Goal: Task Accomplishment & Management: Complete application form

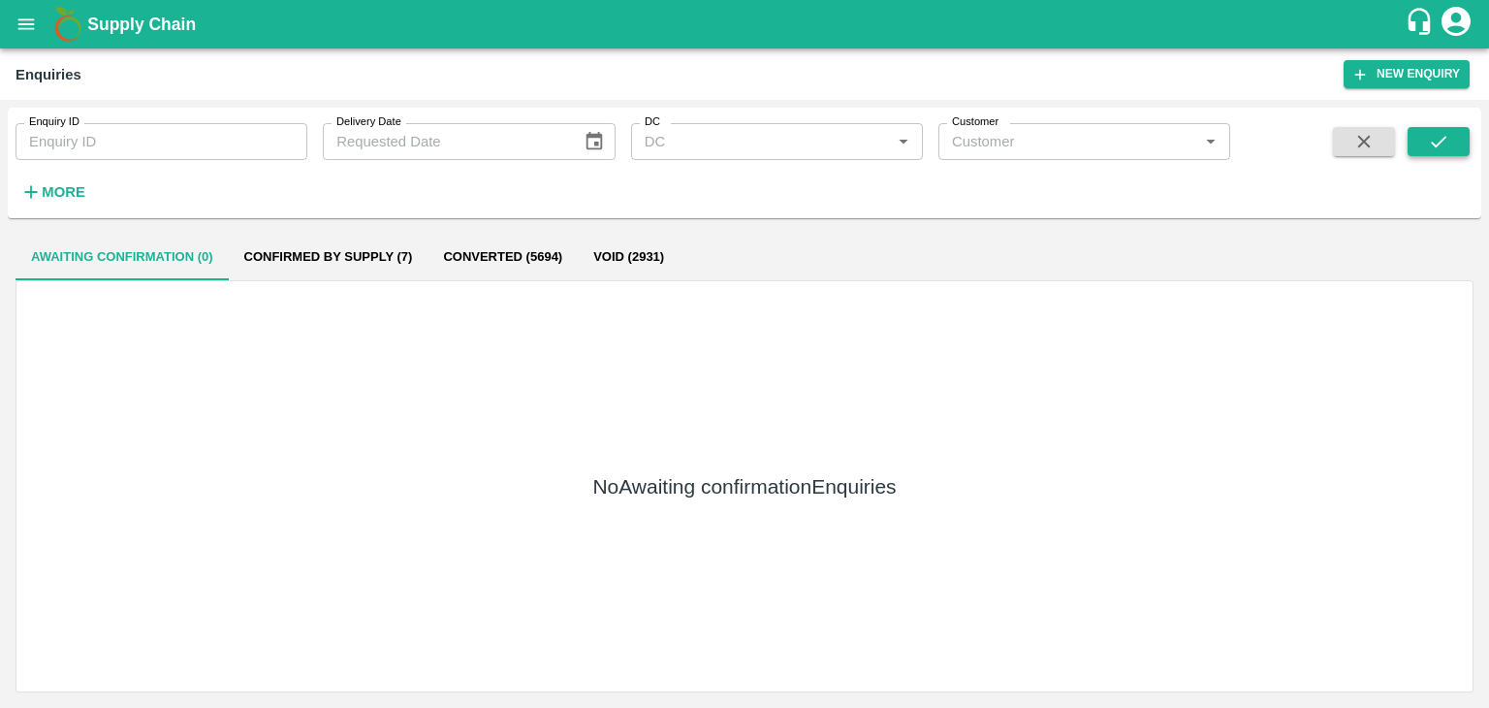
click at [1447, 134] on icon "submit" at bounding box center [1438, 141] width 21 height 21
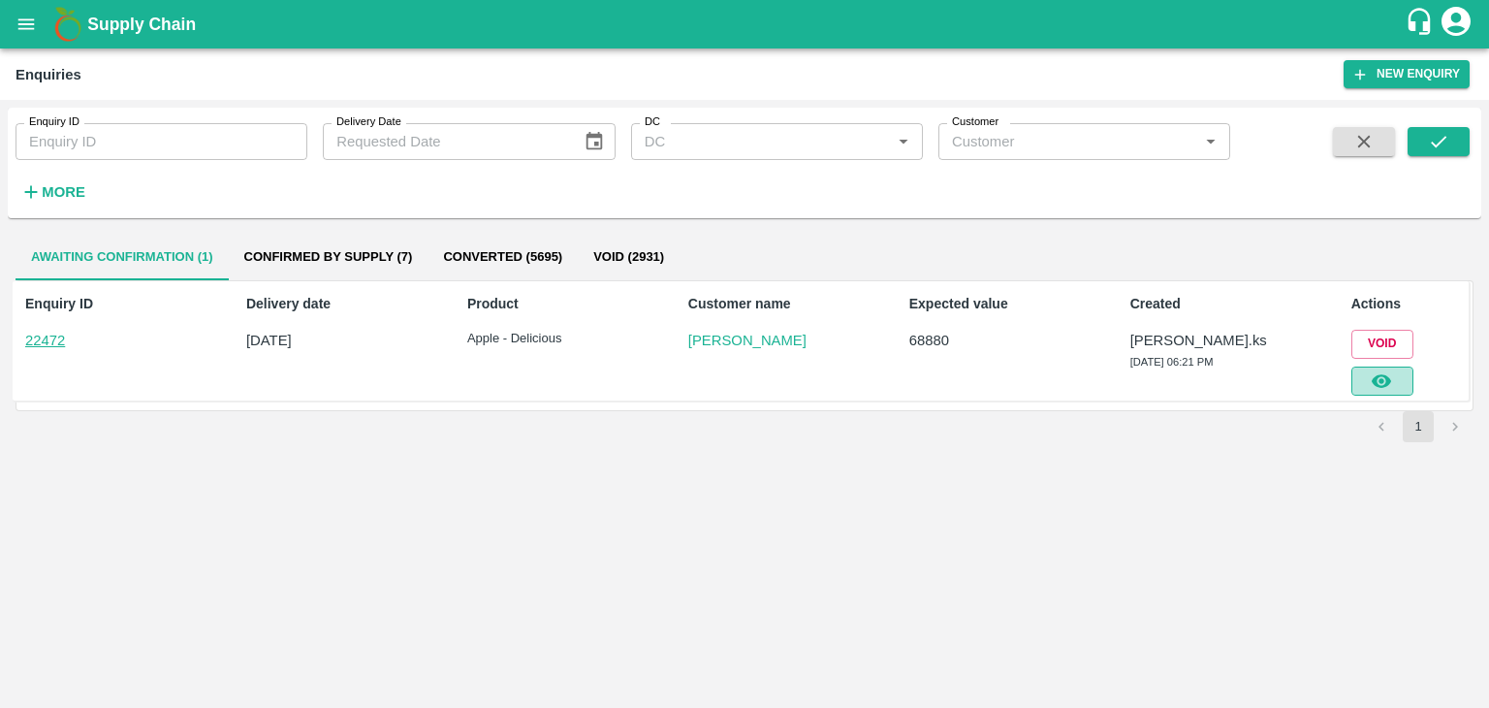
click at [1389, 376] on icon "button" at bounding box center [1381, 381] width 19 height 14
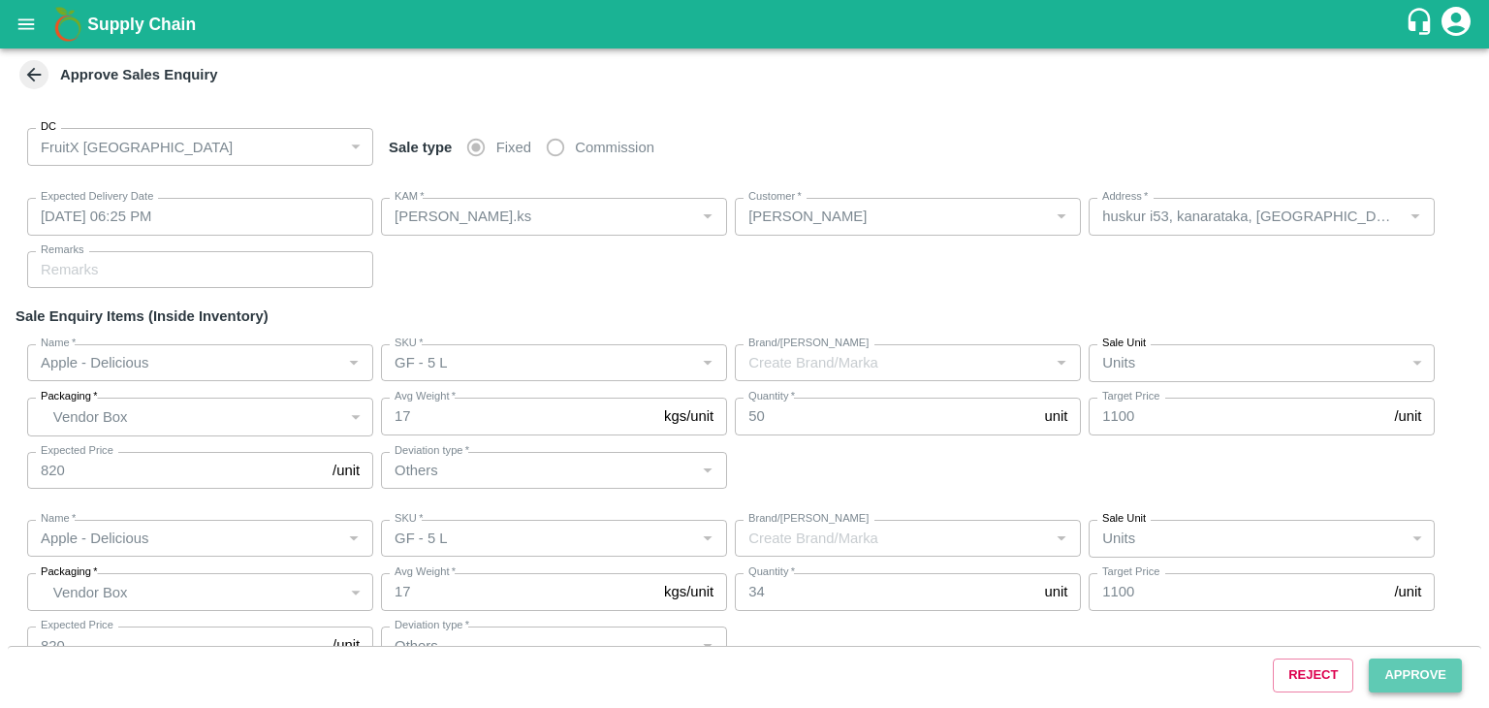
click at [1376, 675] on button "Approve" at bounding box center [1415, 675] width 93 height 34
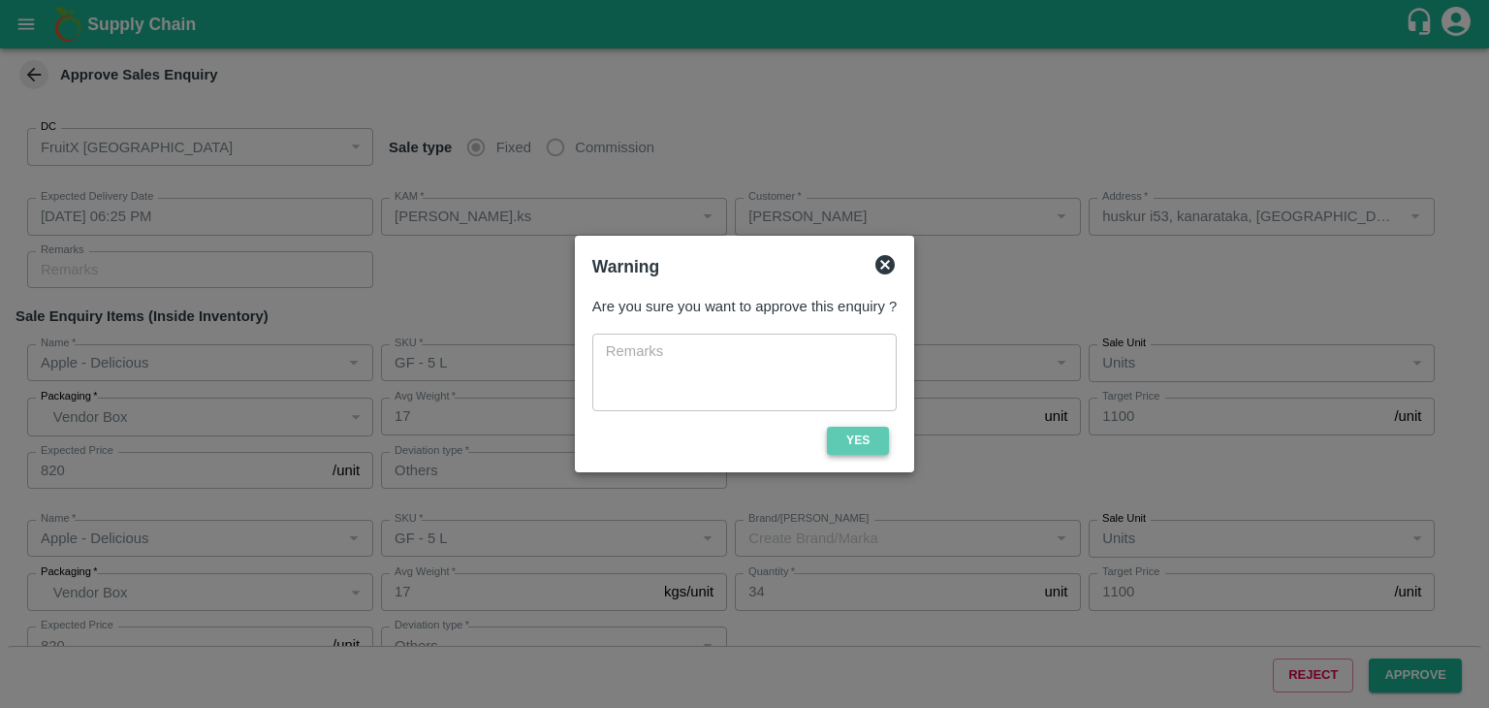
click at [878, 443] on button "Yes" at bounding box center [858, 441] width 62 height 28
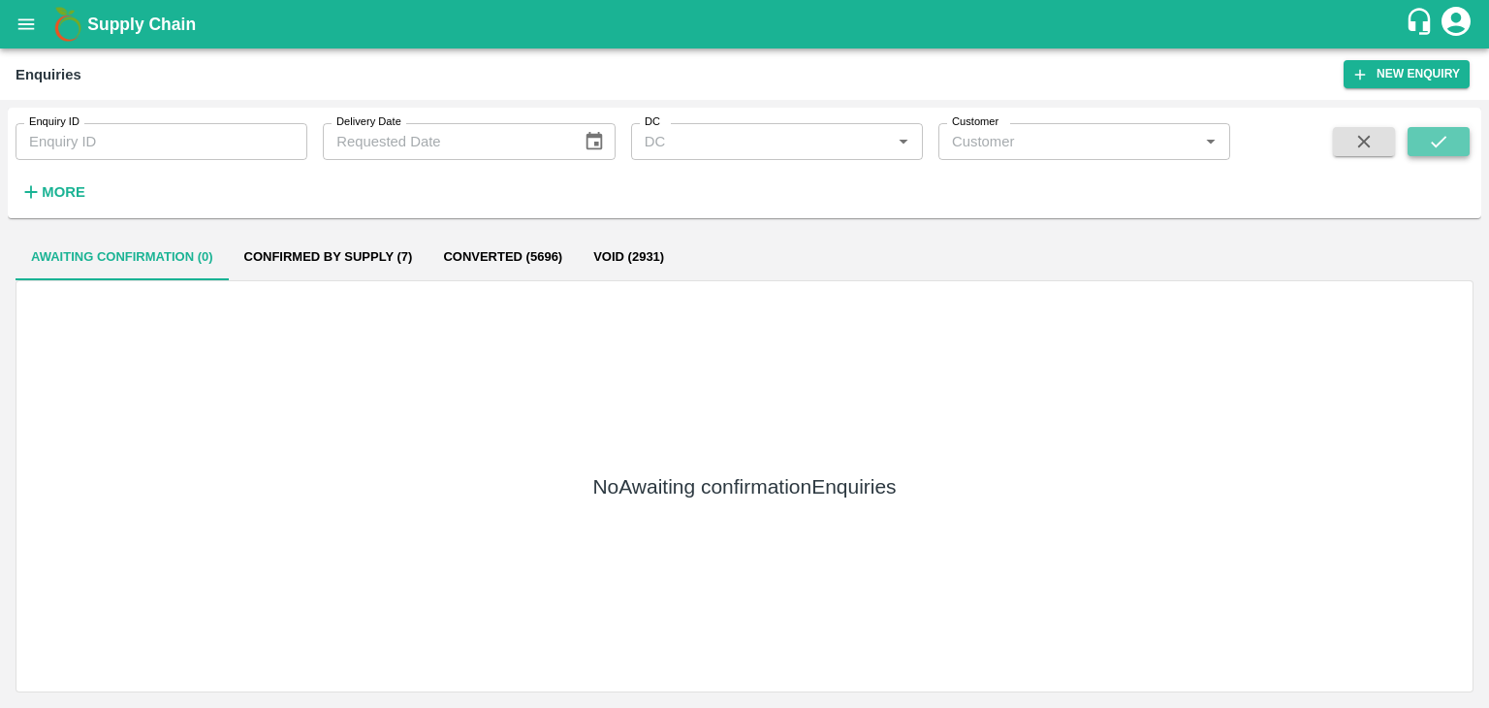
click at [1419, 150] on button "submit" at bounding box center [1439, 141] width 62 height 29
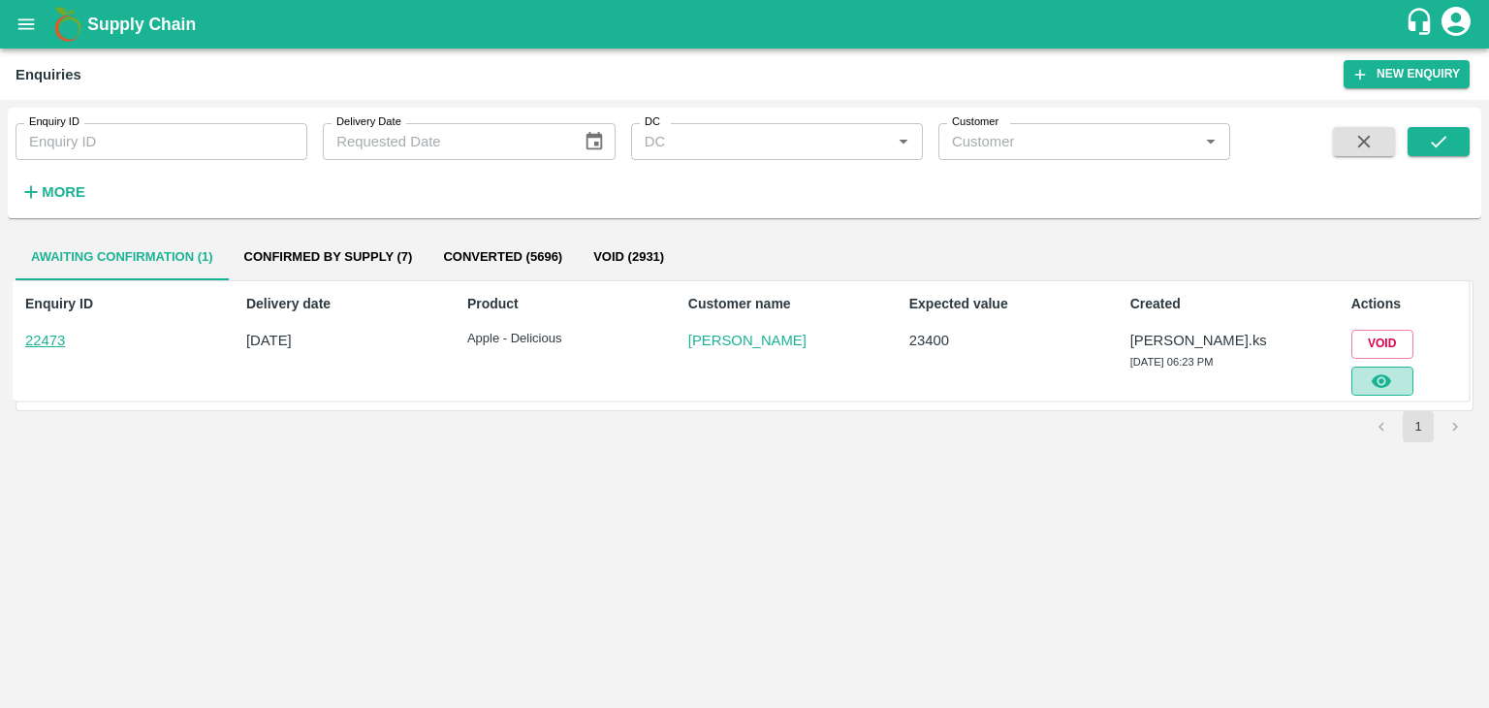
click at [1377, 389] on icon "button" at bounding box center [1381, 380] width 21 height 21
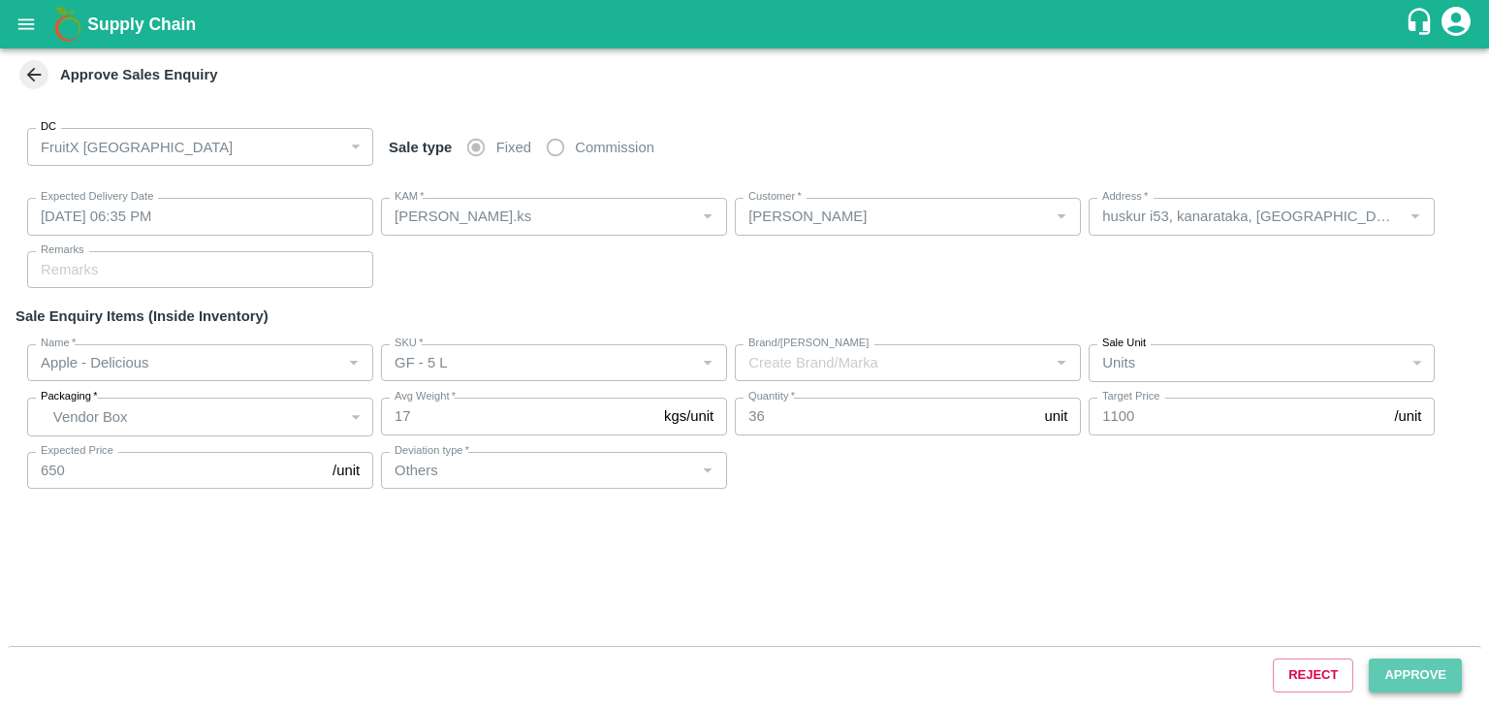
click at [1400, 667] on button "Approve" at bounding box center [1415, 675] width 93 height 34
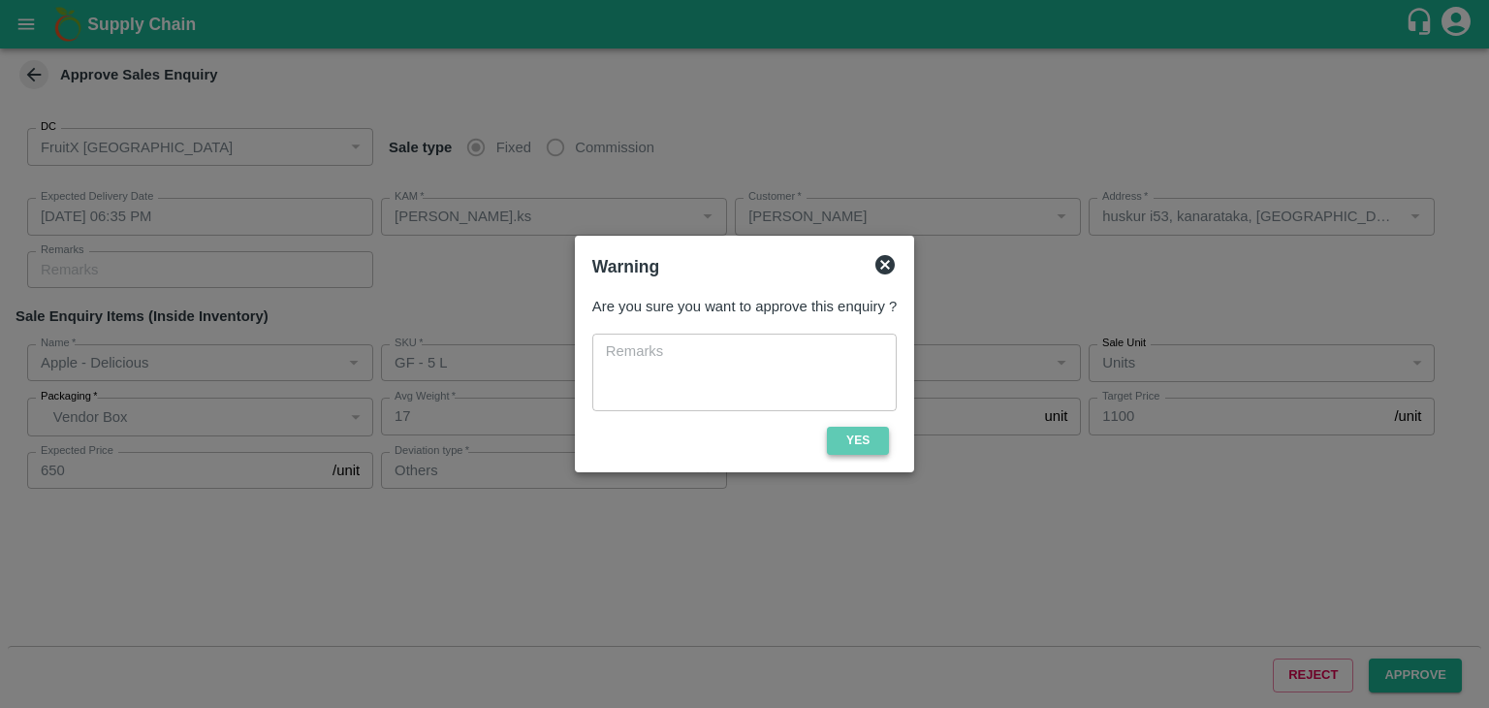
click at [865, 439] on button "Yes" at bounding box center [858, 441] width 62 height 28
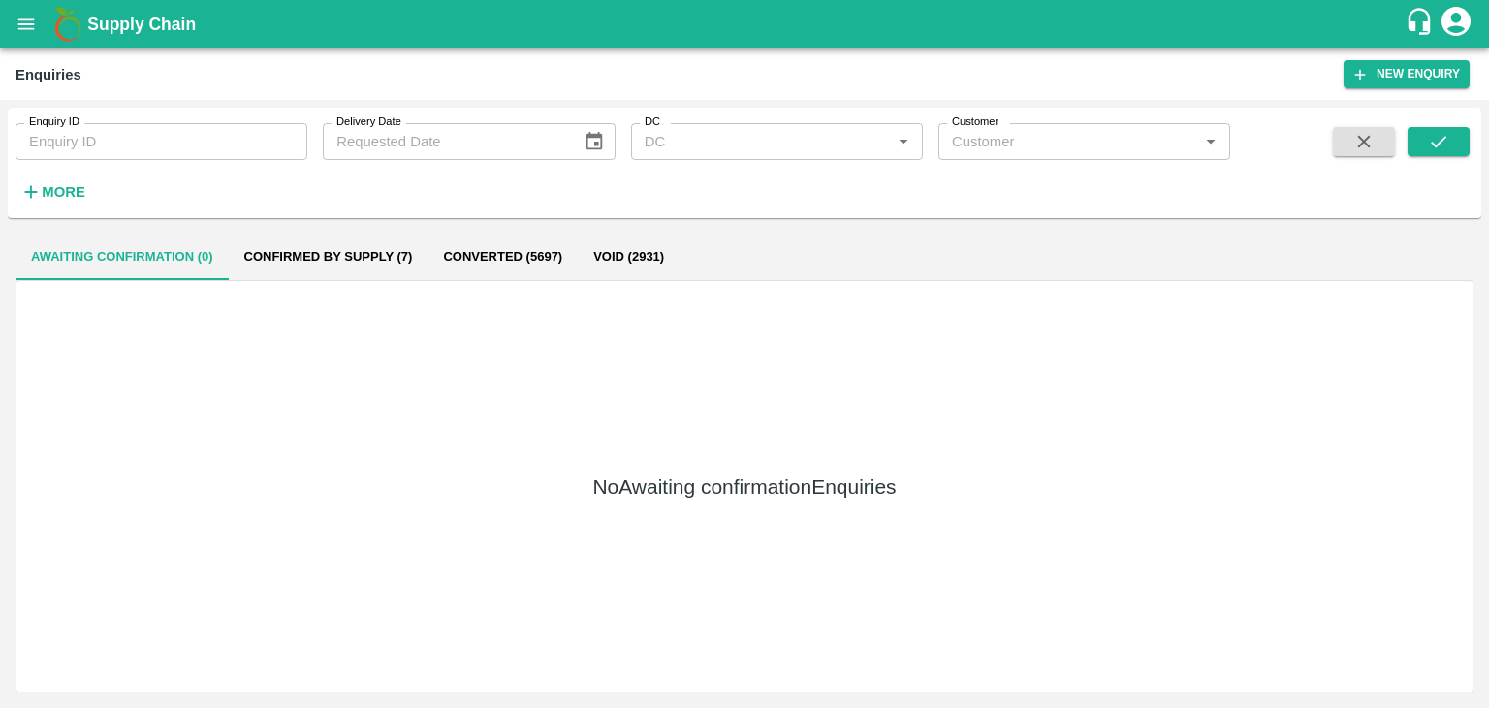
click at [1425, 158] on span at bounding box center [1439, 167] width 62 height 80
click at [1426, 156] on button "submit" at bounding box center [1439, 141] width 62 height 29
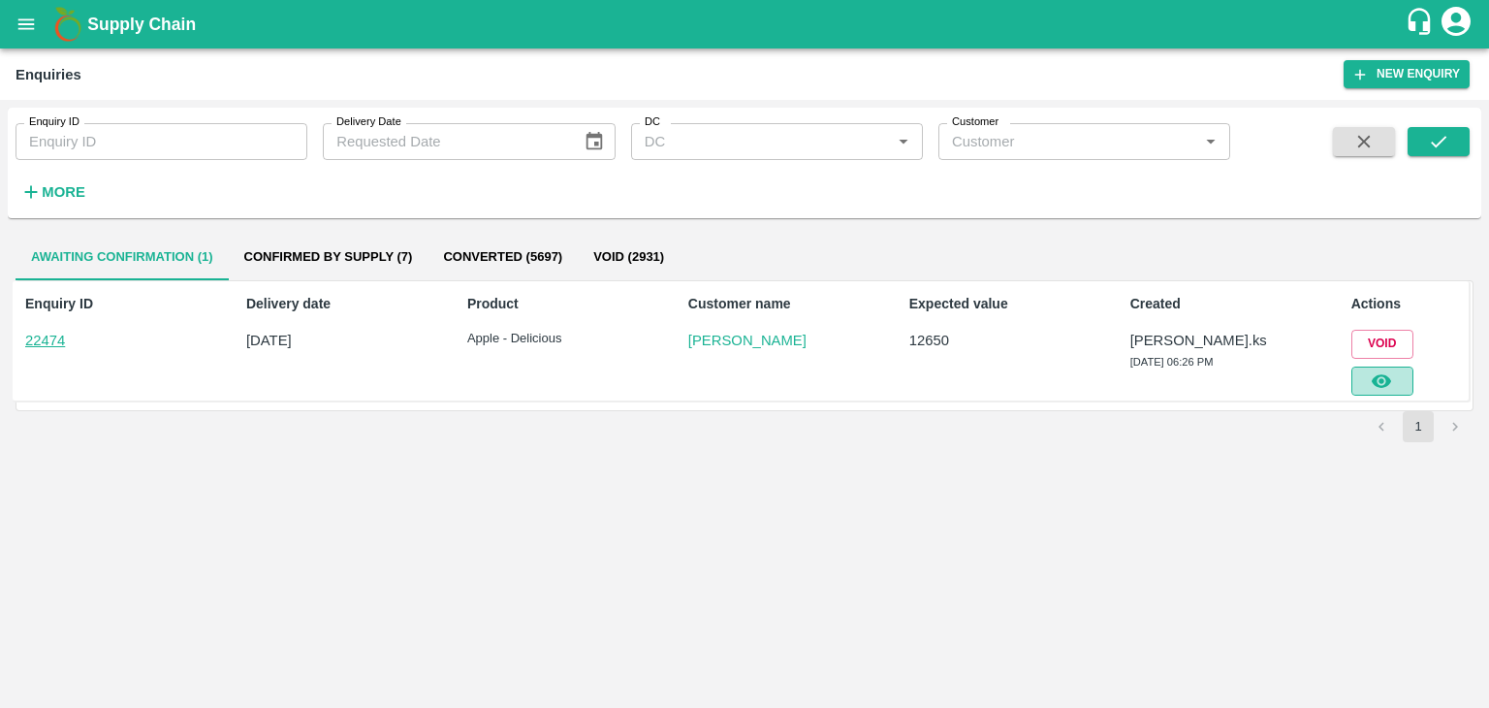
click at [1387, 390] on icon "button" at bounding box center [1381, 380] width 21 height 21
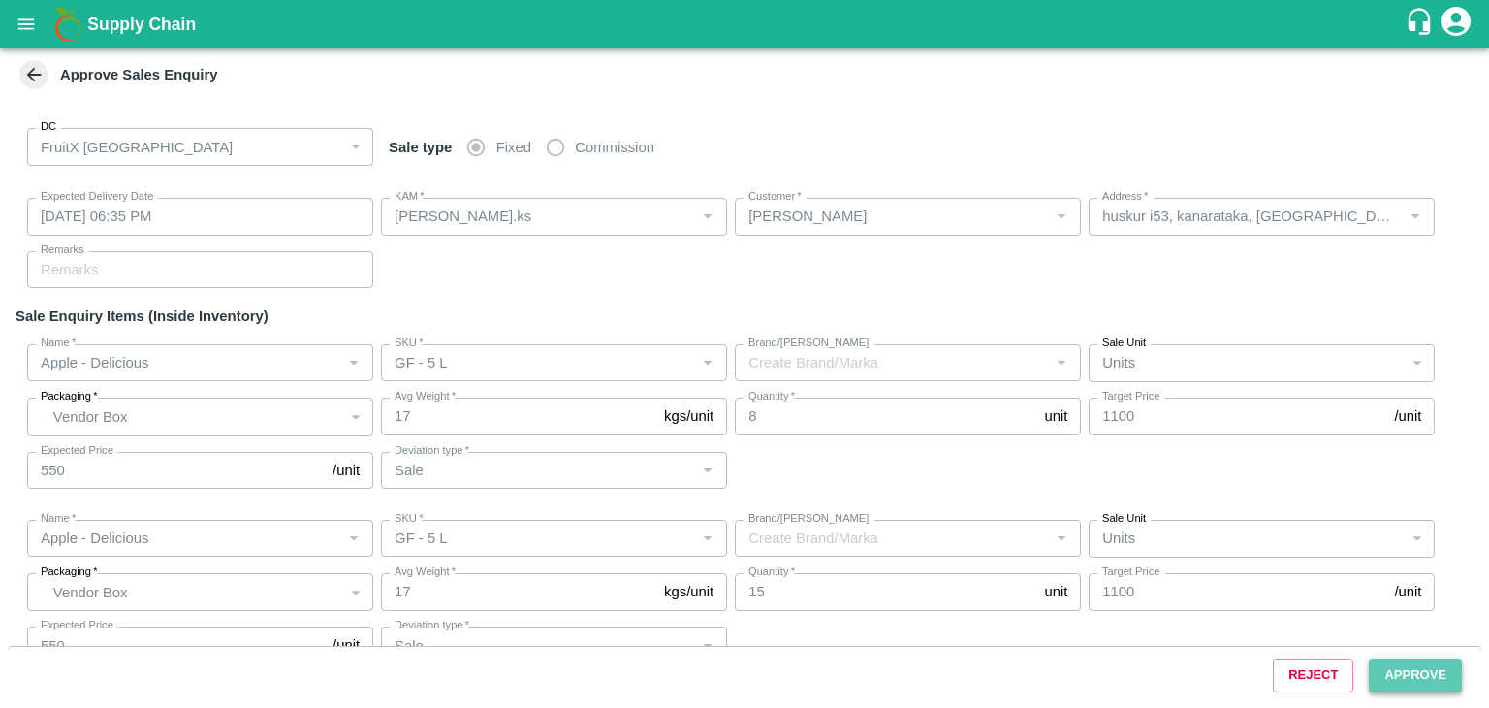
click at [1395, 663] on button "Approve" at bounding box center [1415, 675] width 93 height 34
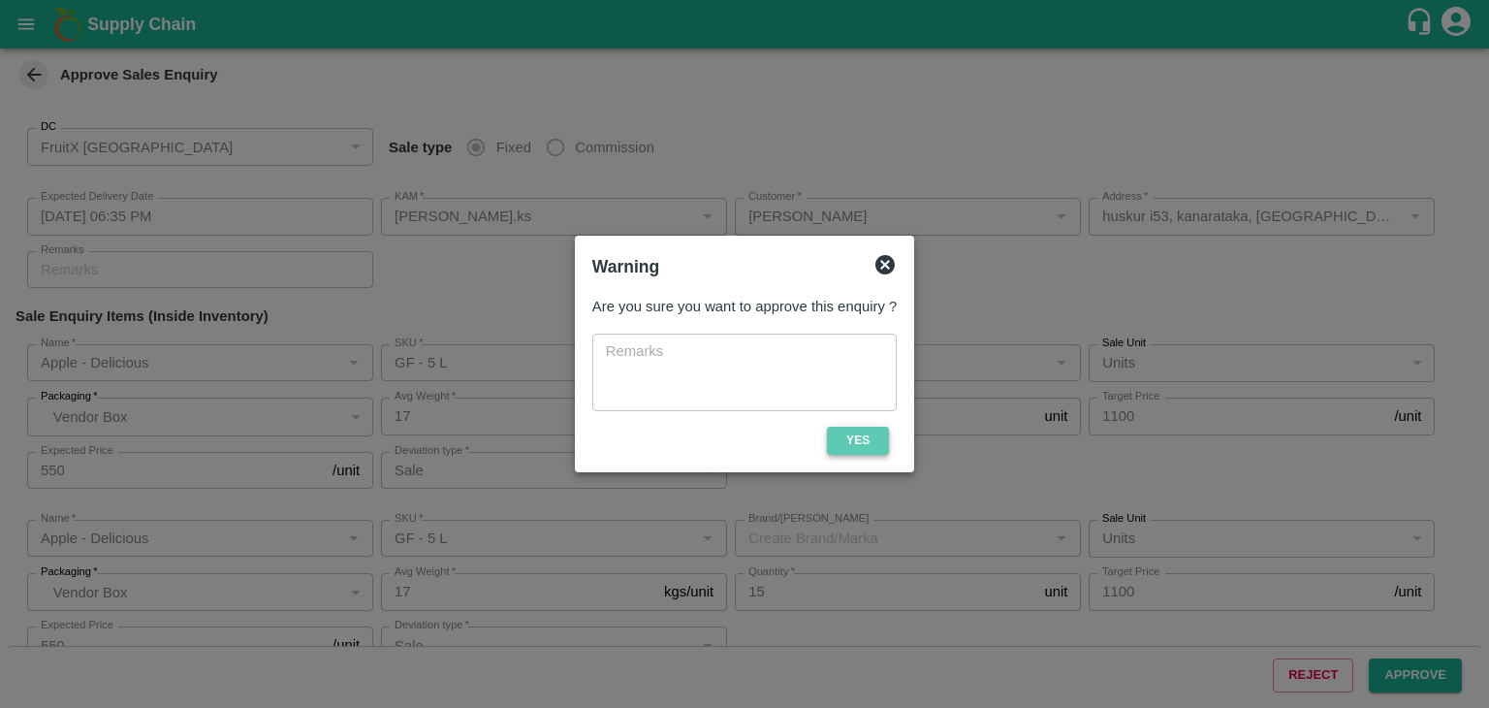
click at [846, 435] on button "Yes" at bounding box center [858, 441] width 62 height 28
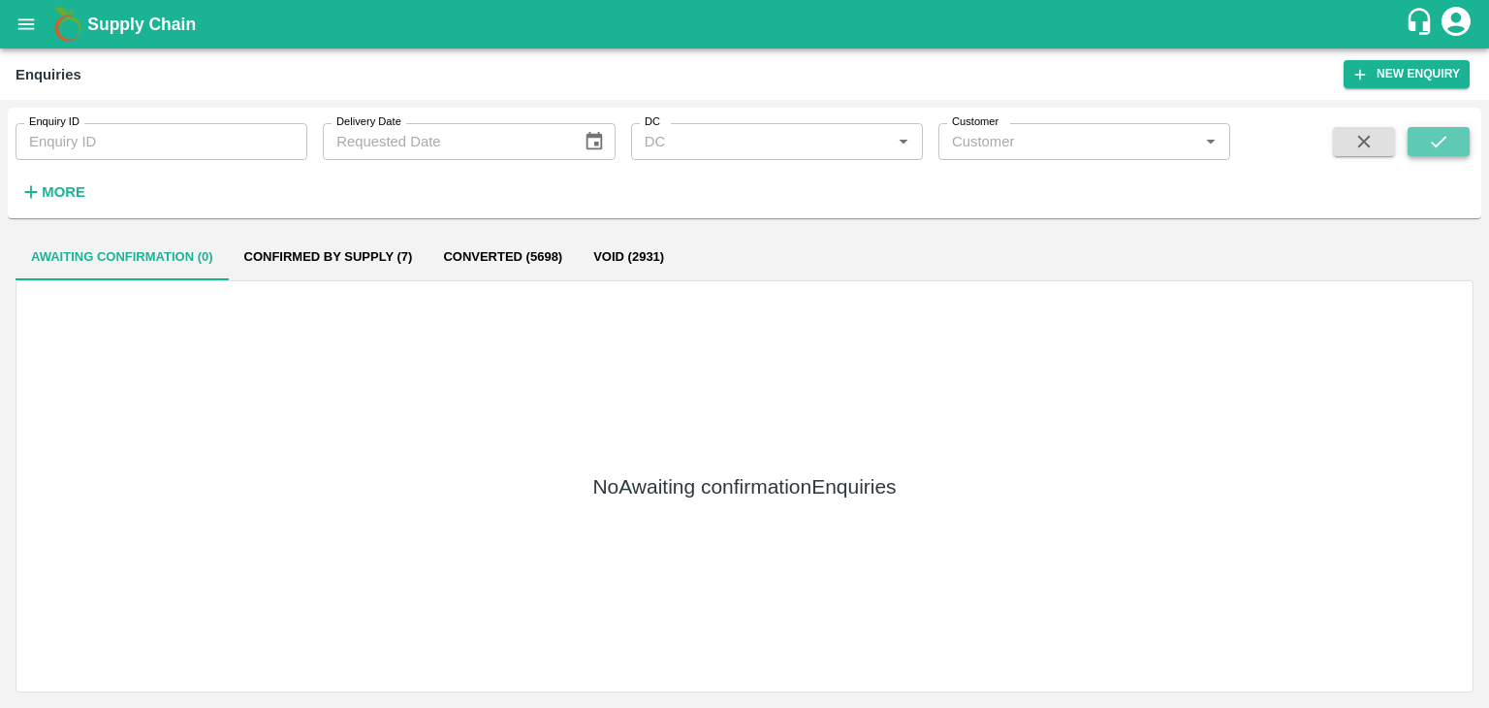
click at [1451, 148] on button "submit" at bounding box center [1439, 141] width 62 height 29
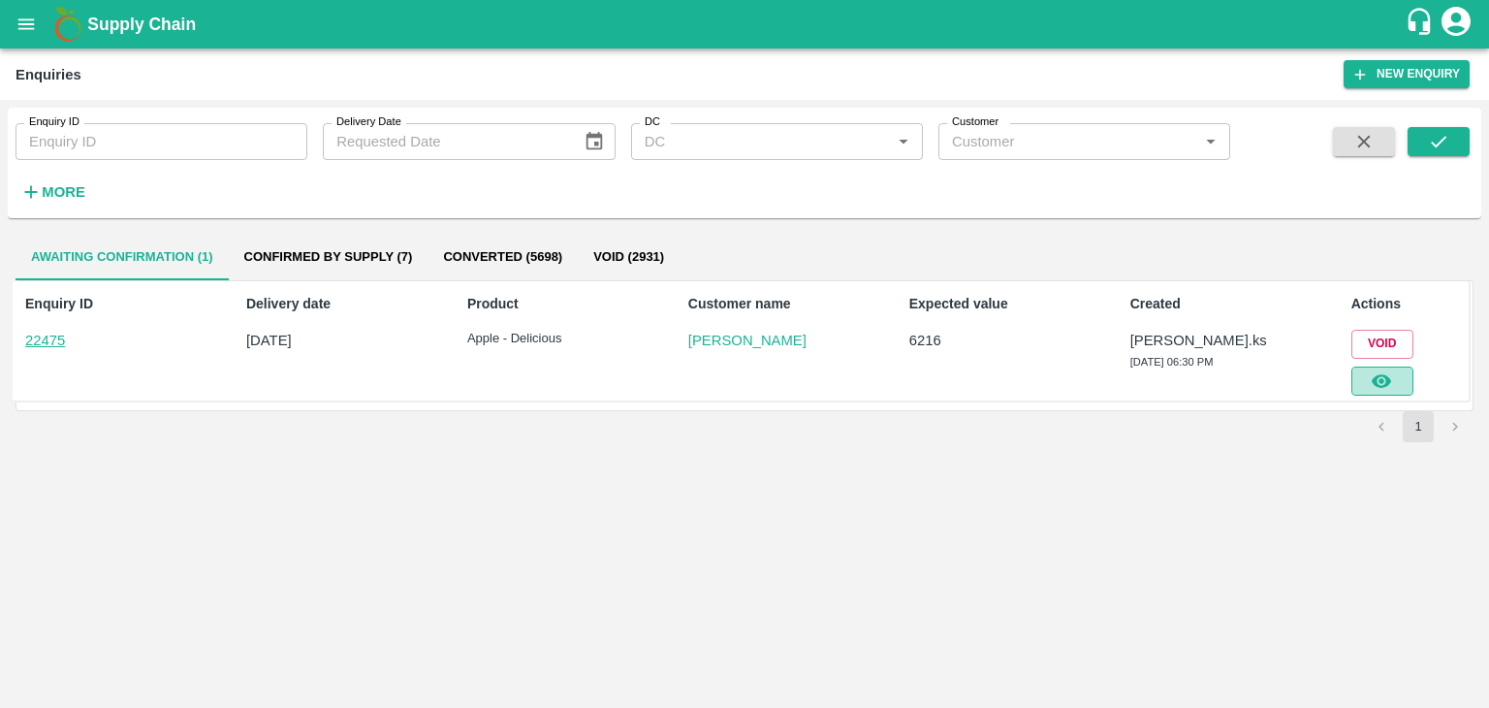
click at [1389, 385] on icon "button" at bounding box center [1381, 380] width 21 height 21
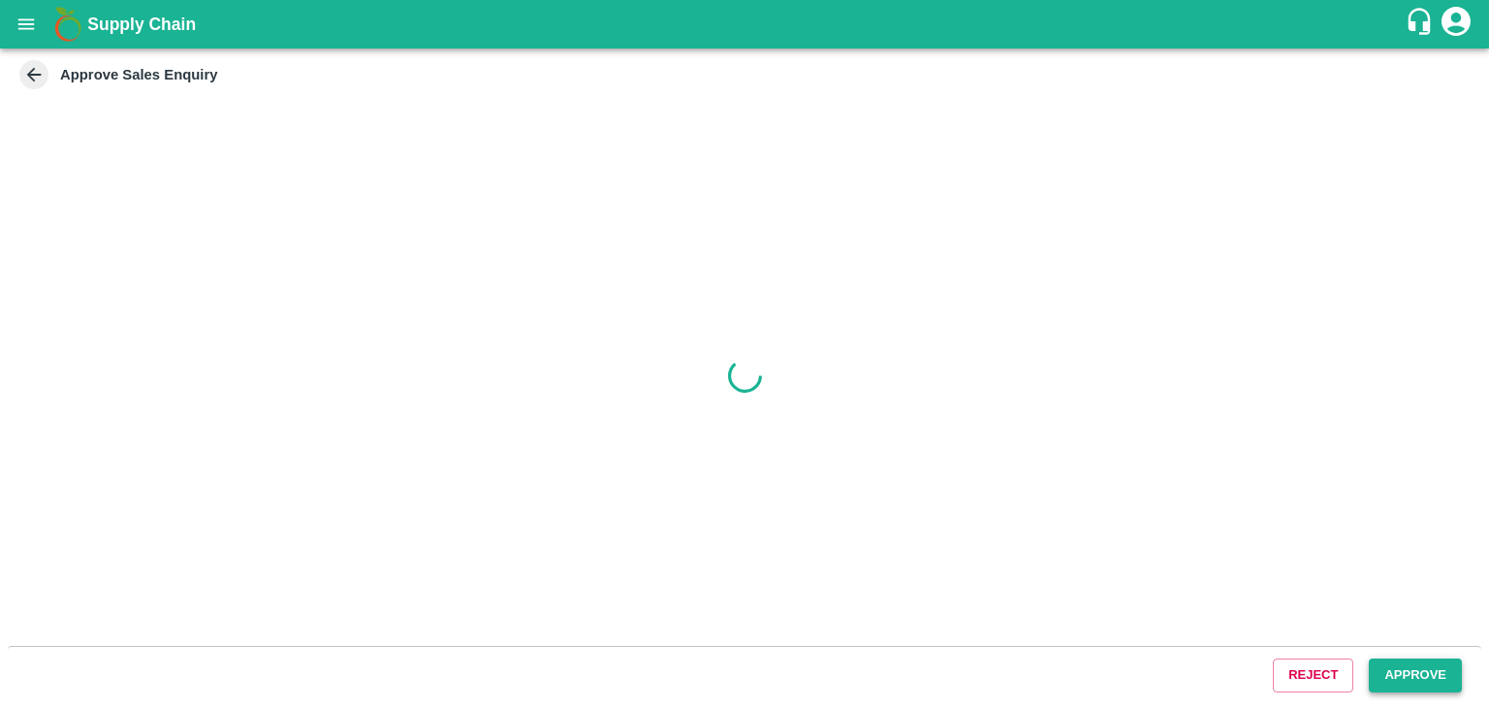
click at [1410, 666] on button "Approve" at bounding box center [1415, 675] width 93 height 34
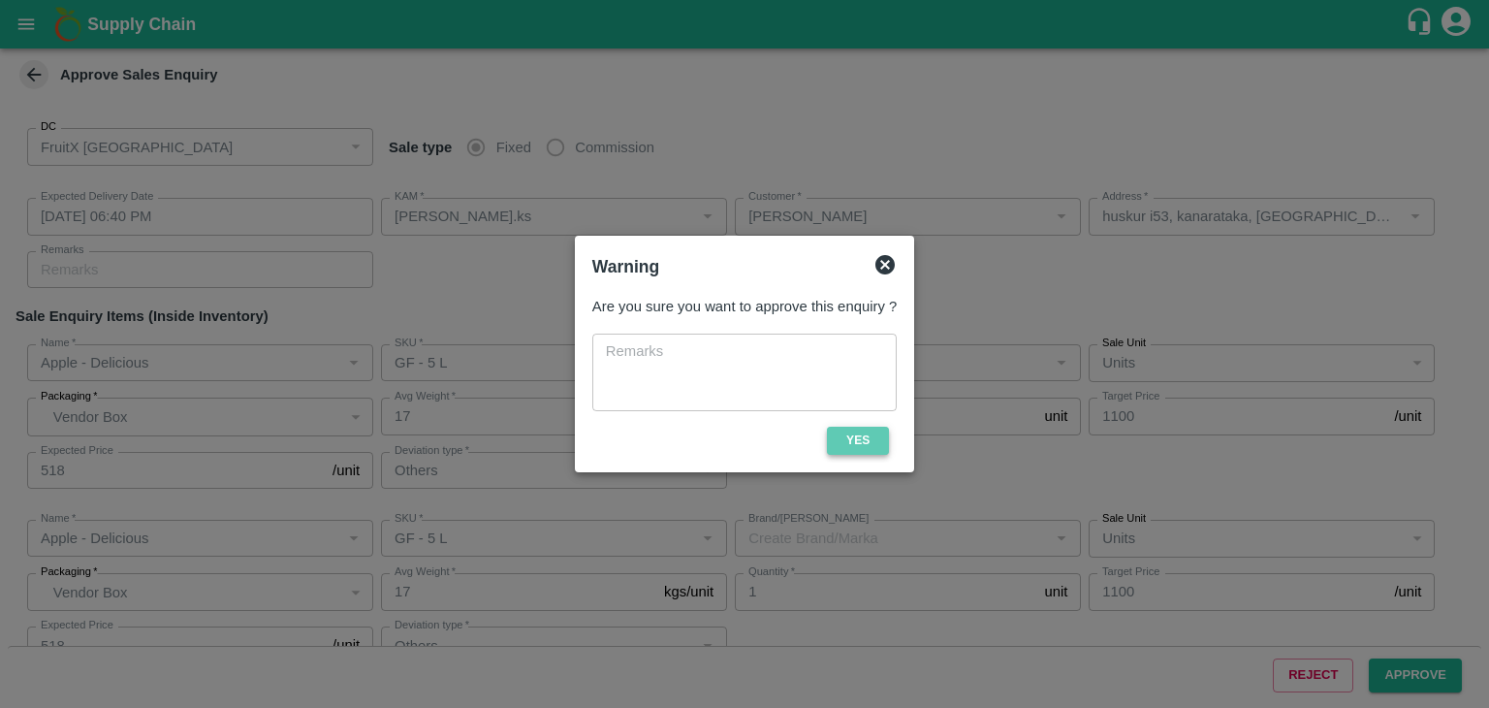
click at [870, 442] on button "Yes" at bounding box center [858, 441] width 62 height 28
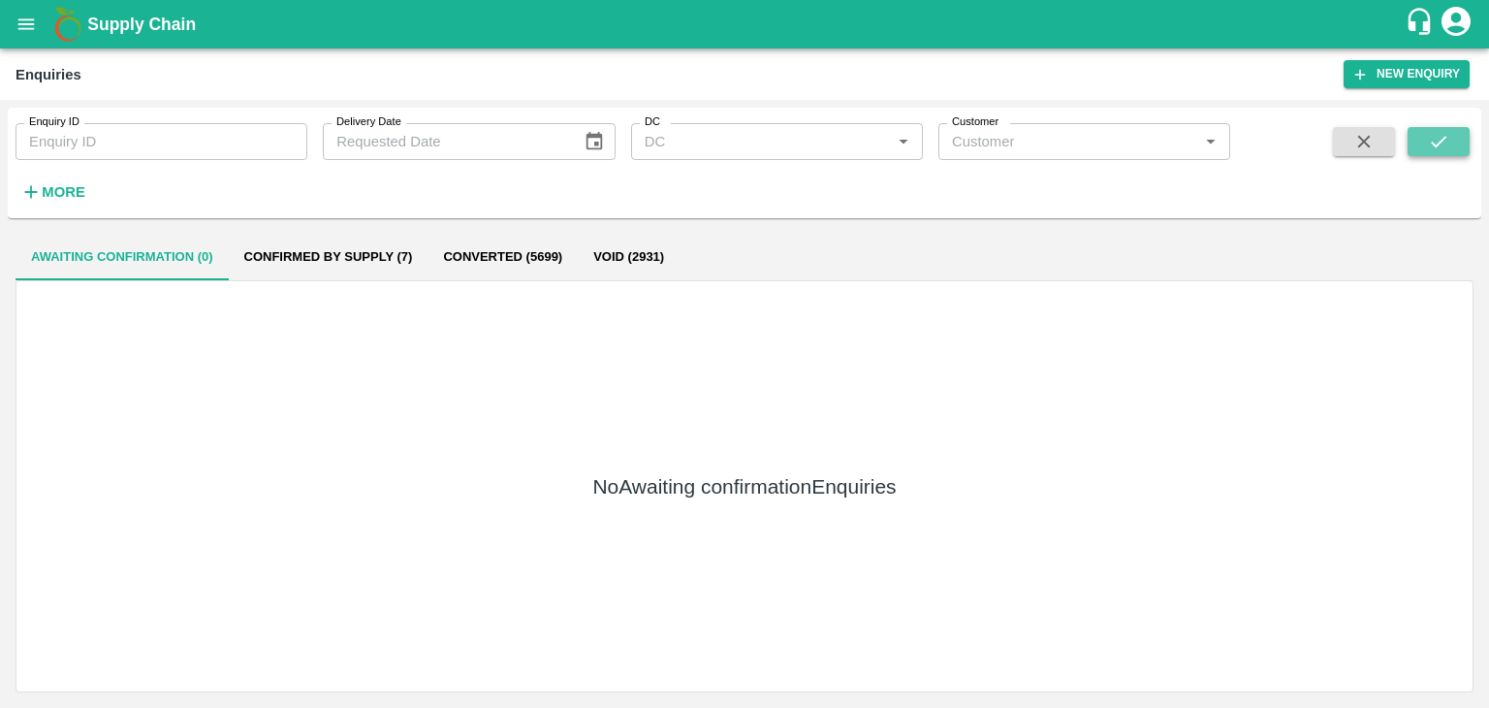
click at [1412, 144] on button "submit" at bounding box center [1439, 141] width 62 height 29
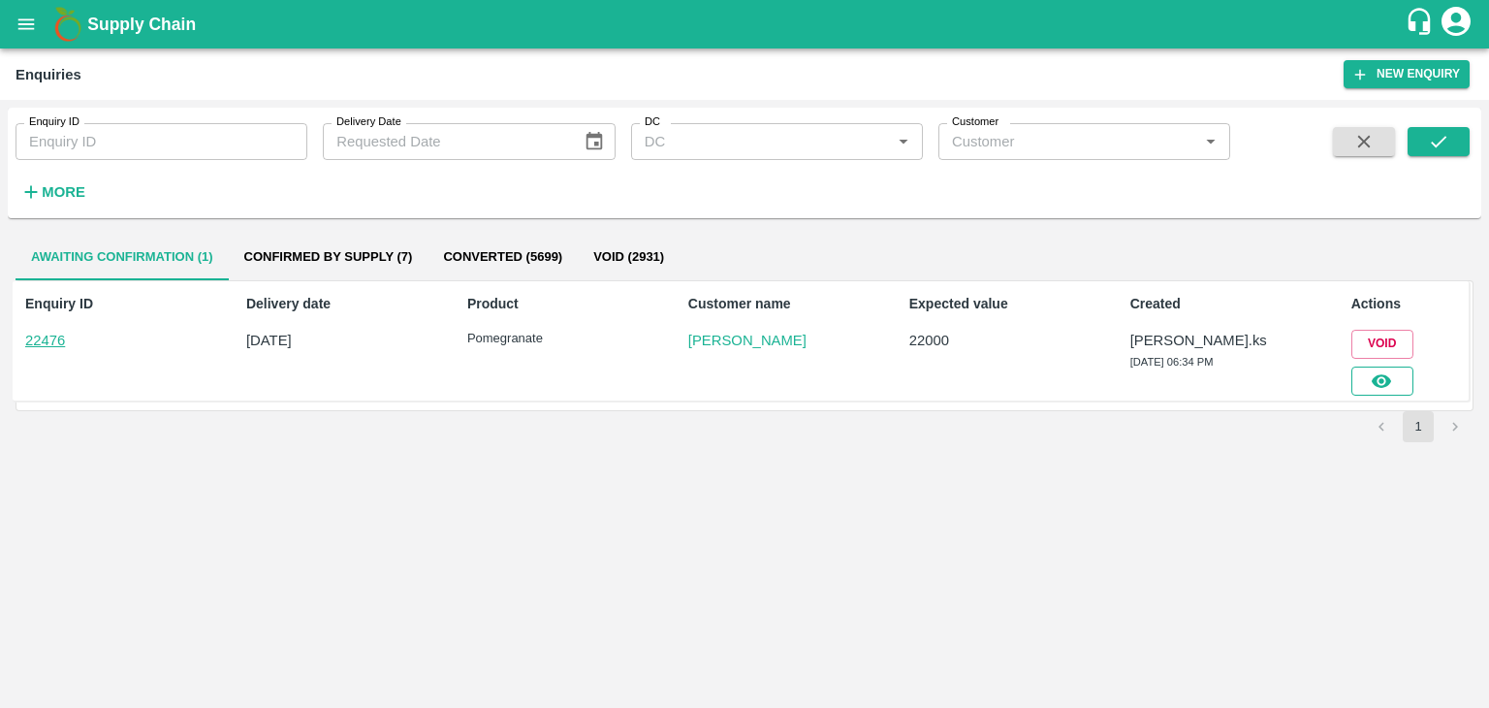
click at [1404, 383] on button "button" at bounding box center [1383, 381] width 62 height 29
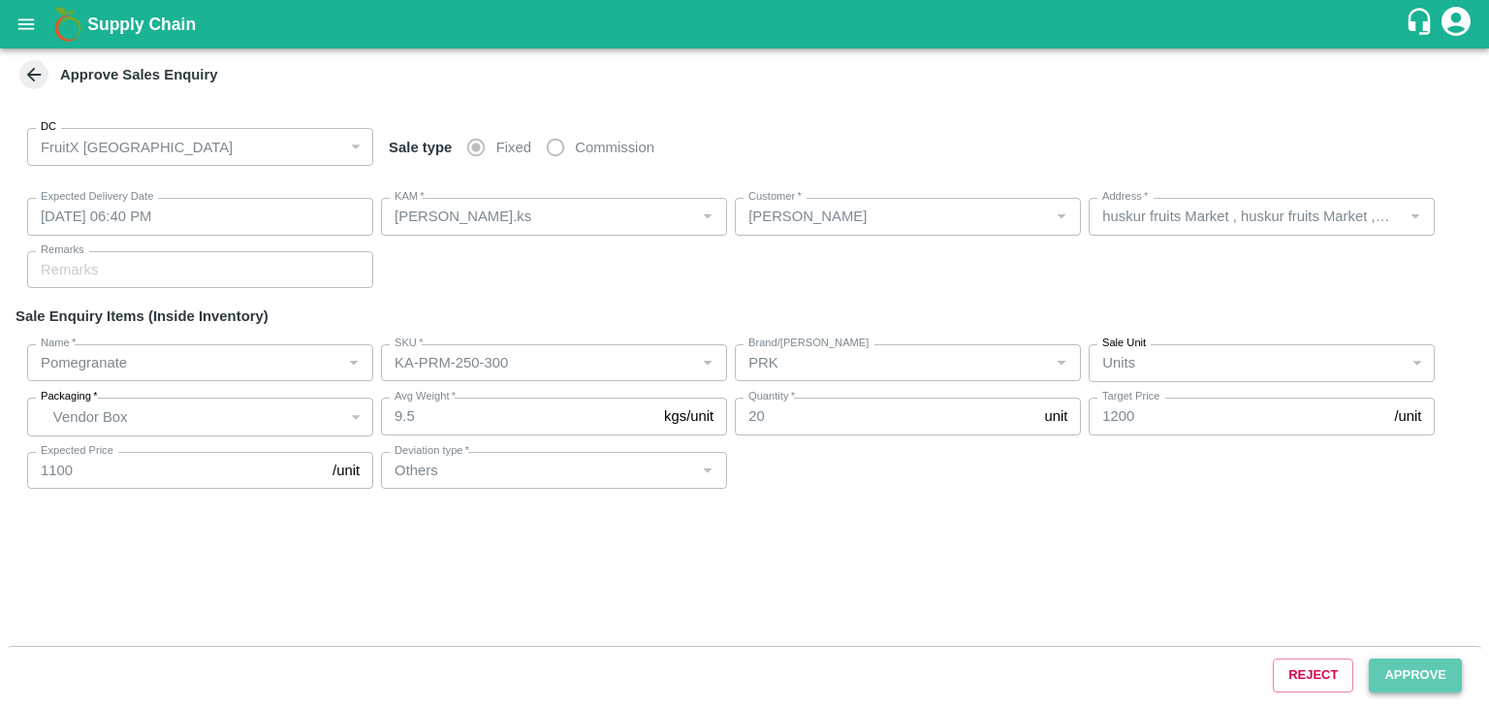
click at [1435, 684] on button "Approve" at bounding box center [1415, 675] width 93 height 34
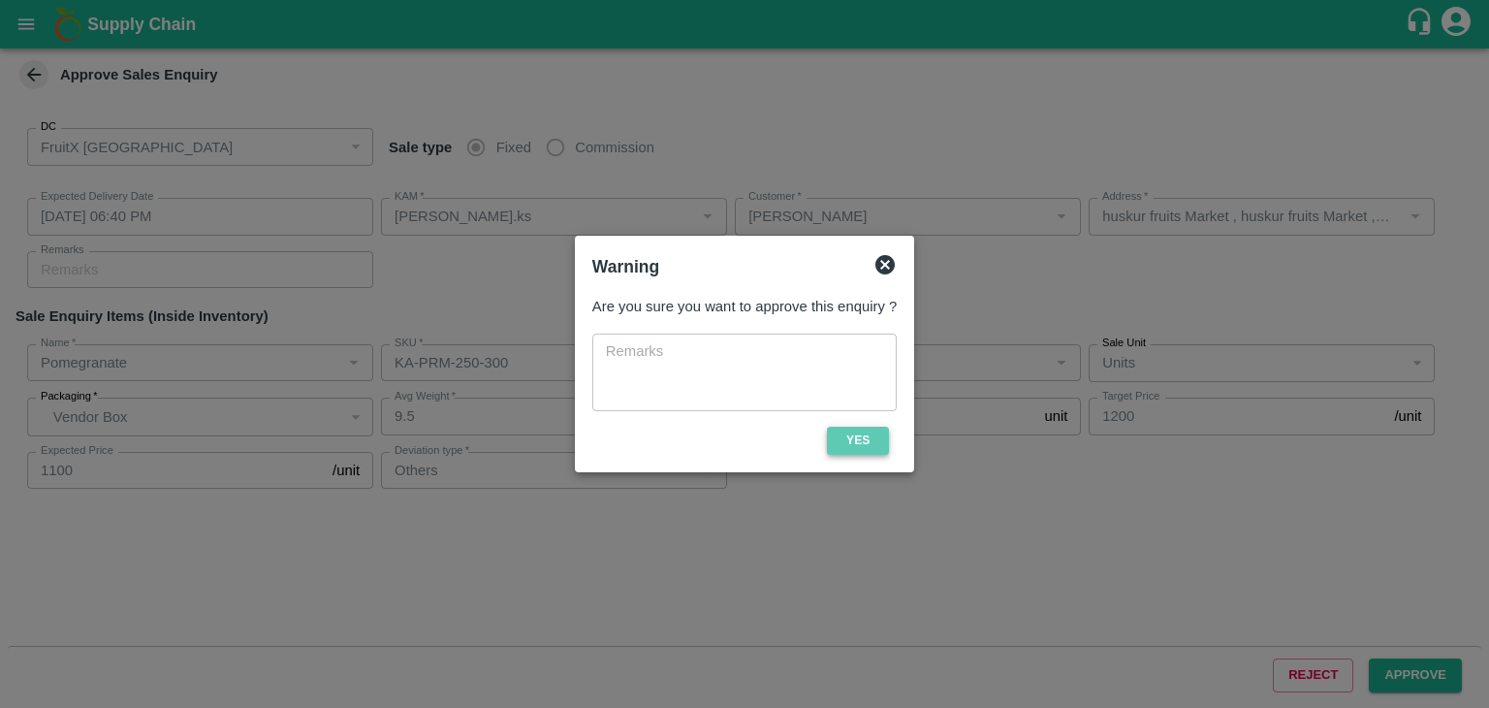
click at [867, 443] on button "Yes" at bounding box center [858, 441] width 62 height 28
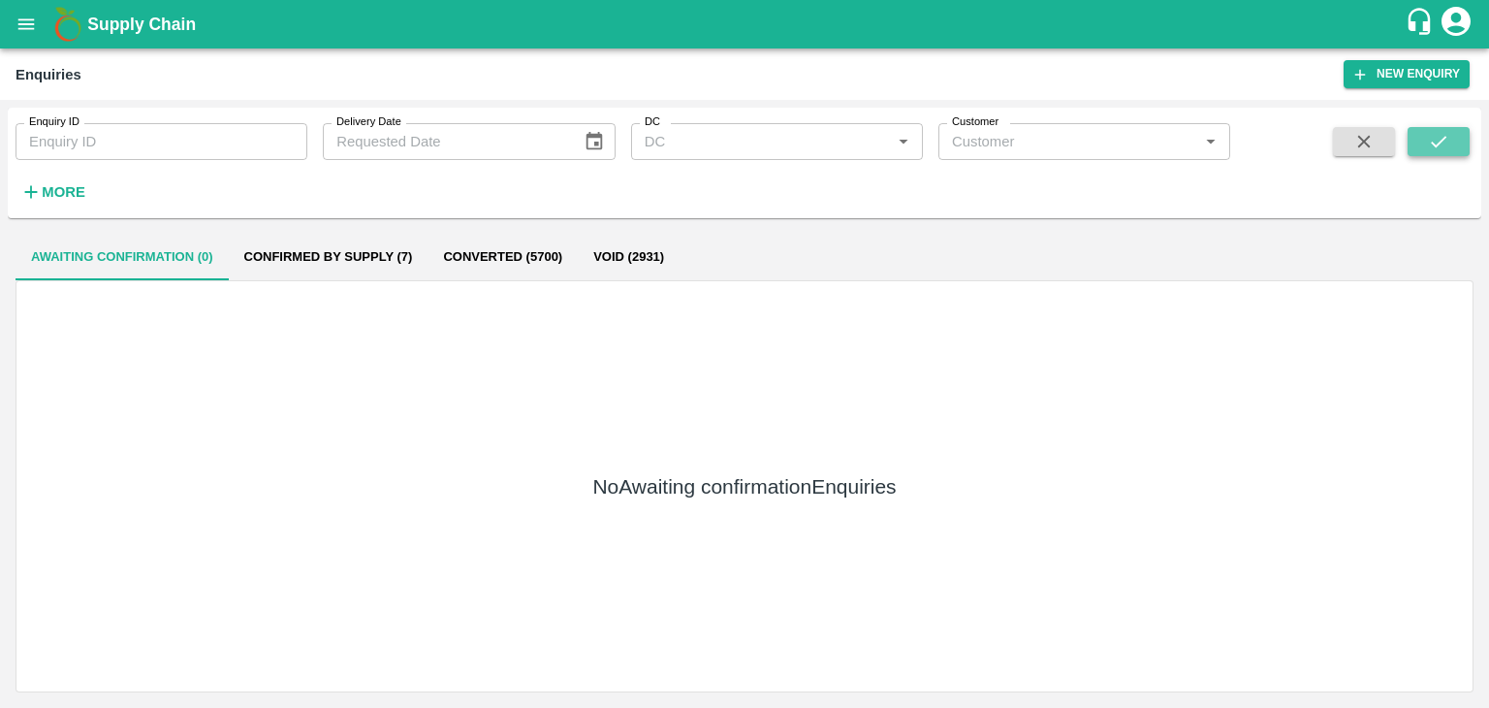
click at [1435, 154] on button "submit" at bounding box center [1439, 141] width 62 height 29
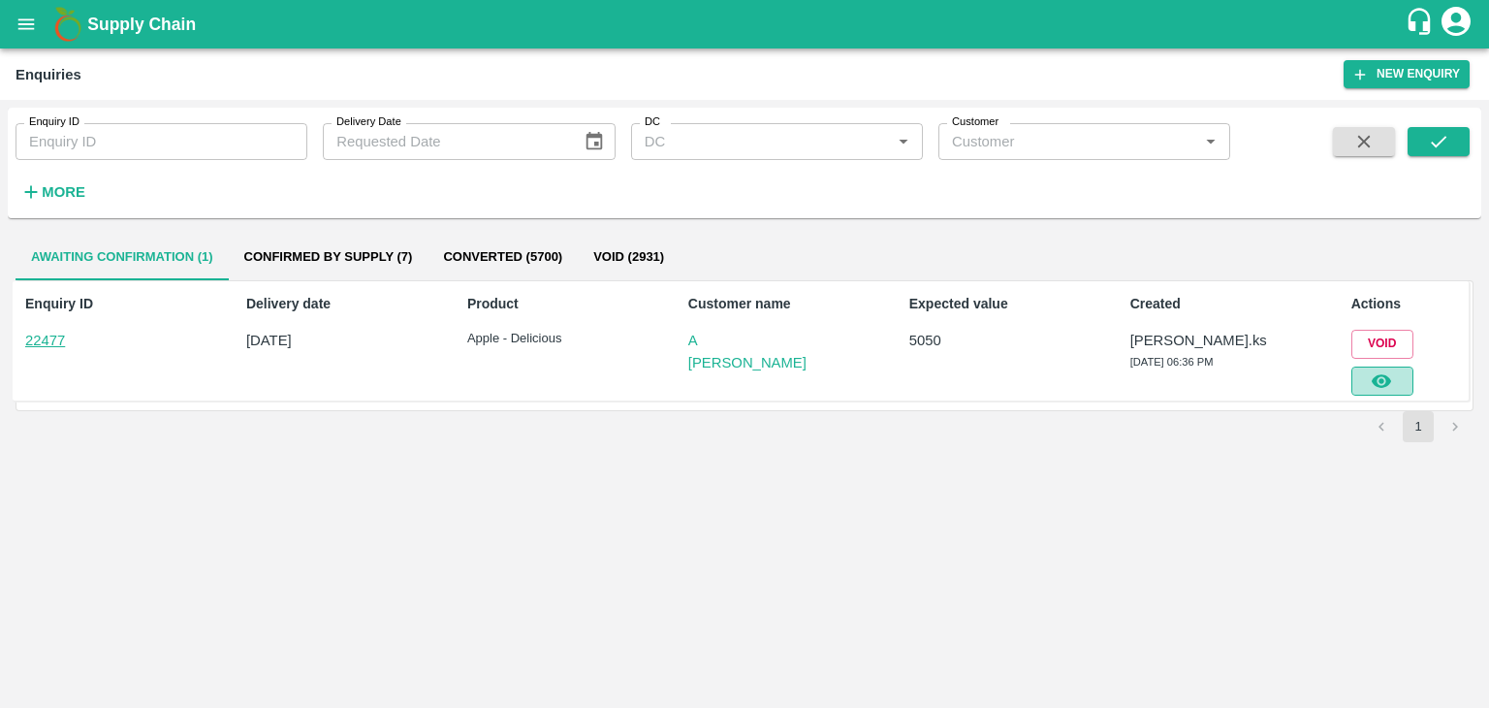
click at [1377, 383] on icon "button" at bounding box center [1381, 381] width 19 height 14
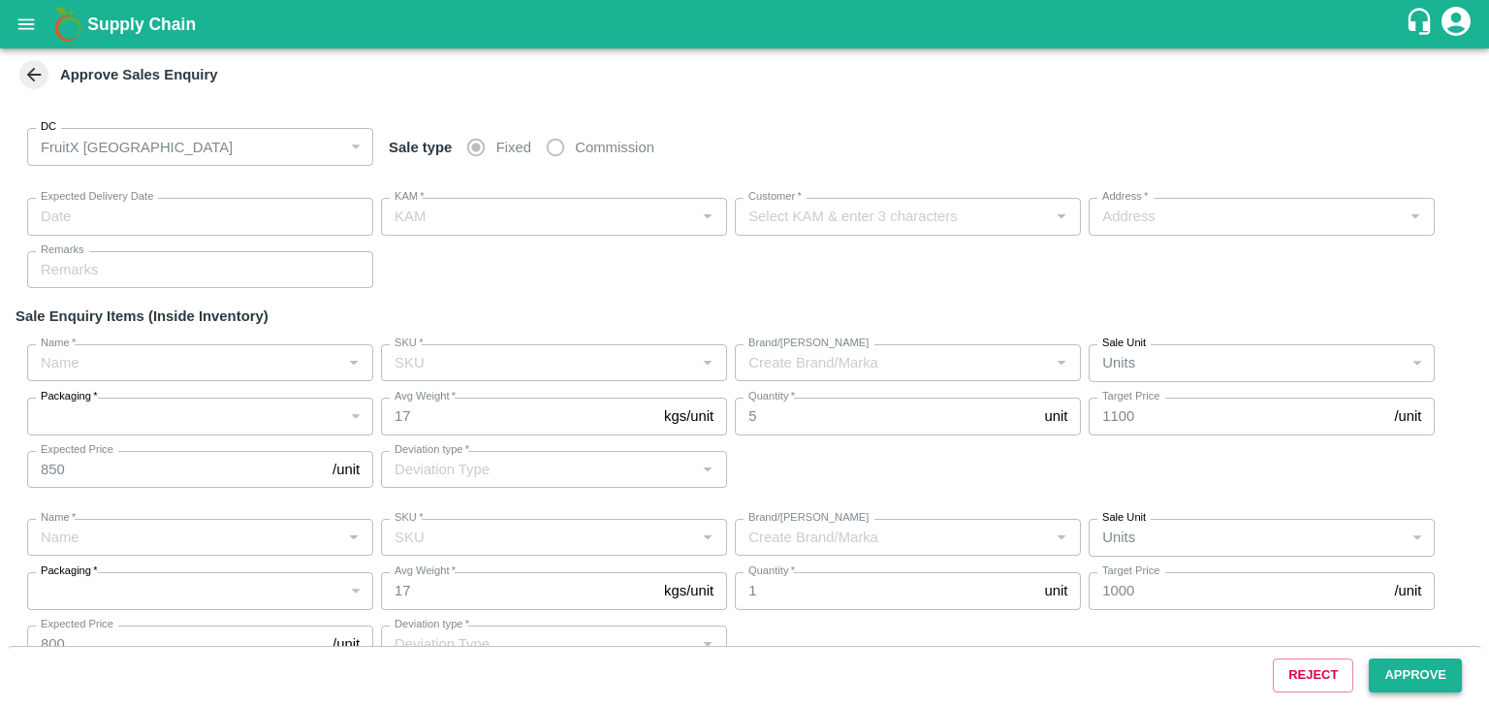
type input "[DATE] 06:45 PM"
type input "[PERSON_NAME].ks"
type input "A [PERSON_NAME]"
type input "FruitX, [GEOGRAPHIC_DATA], [GEOGRAPHIC_DATA] Urban, [GEOGRAPHIC_DATA]"
type input "Apple - Delicious"
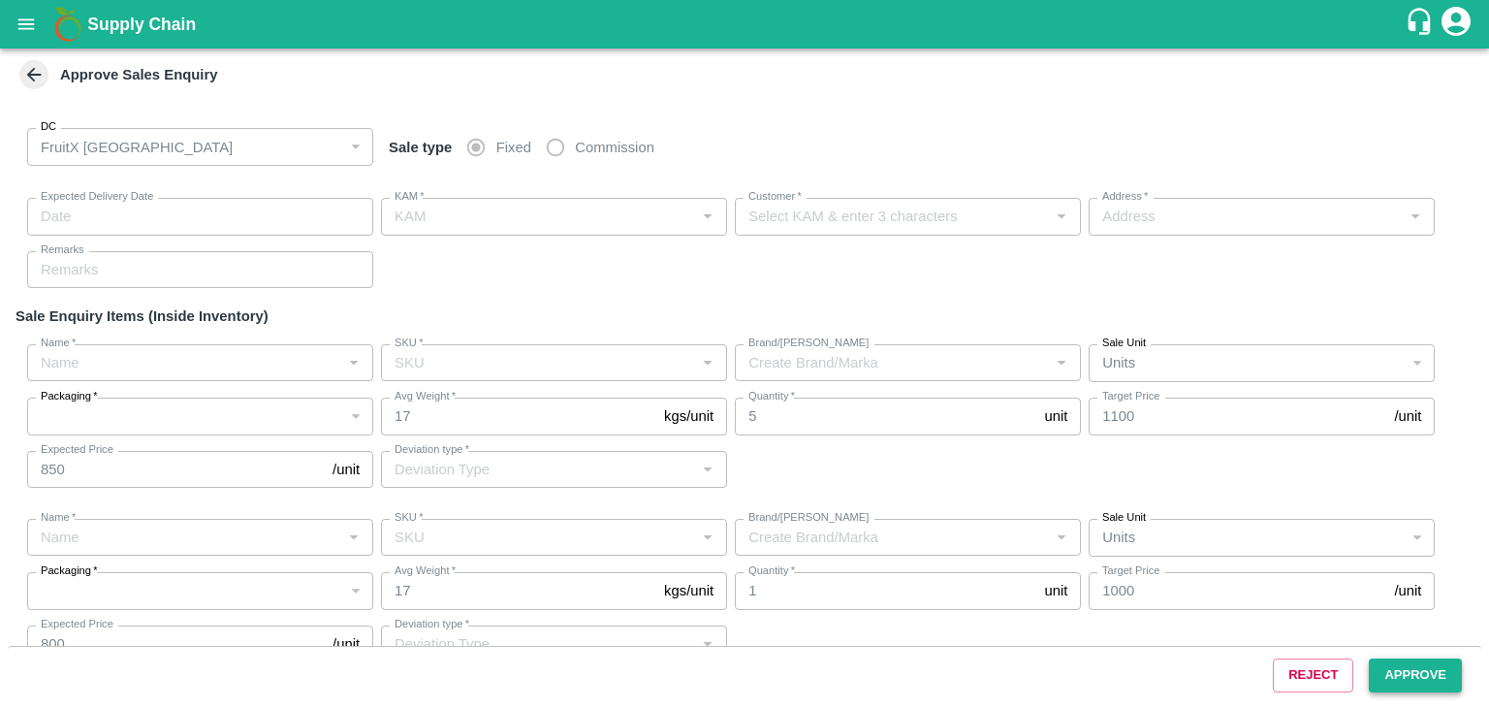
type input "GF - 5 L"
type input "Others"
type input "Apple - Delicious"
type input "GF - 4 L"
type input "Others"
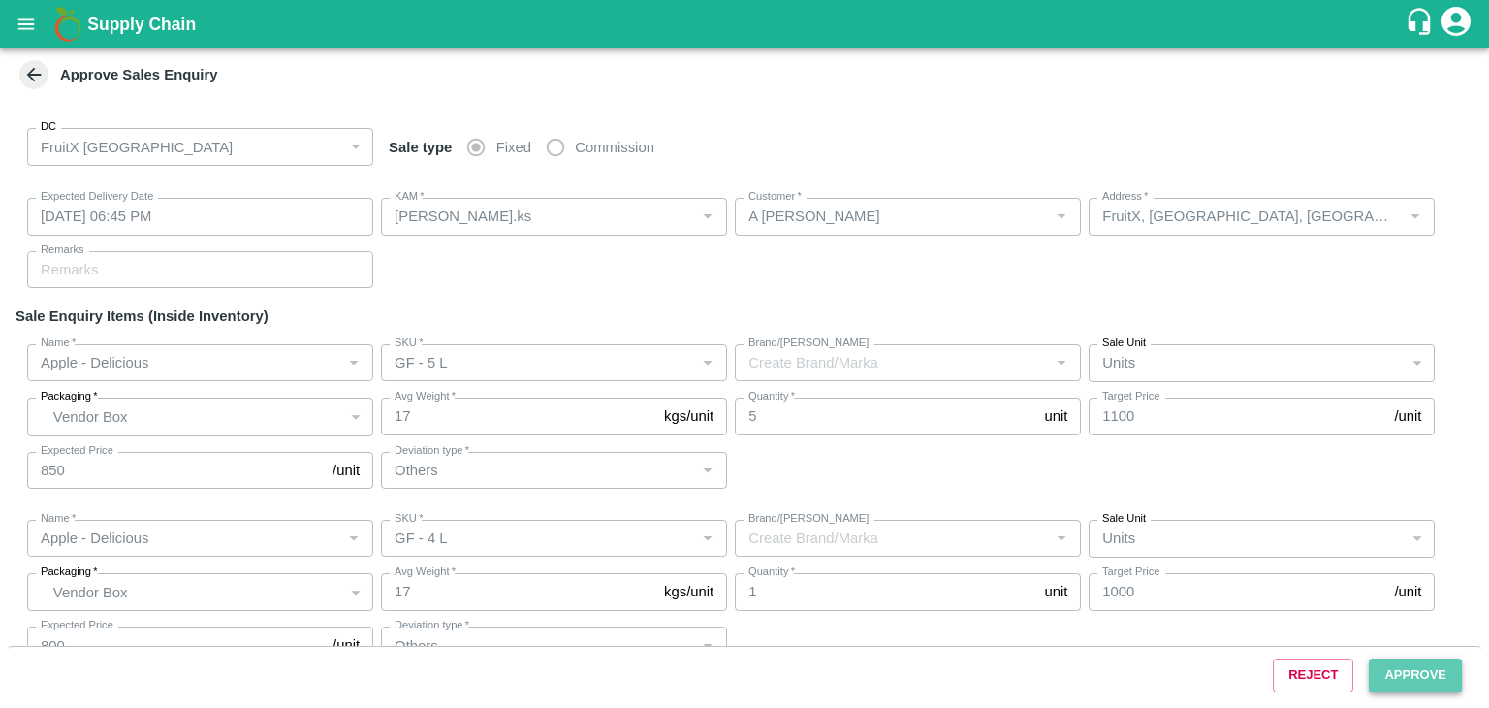
click at [1423, 681] on button "Approve" at bounding box center [1415, 675] width 93 height 34
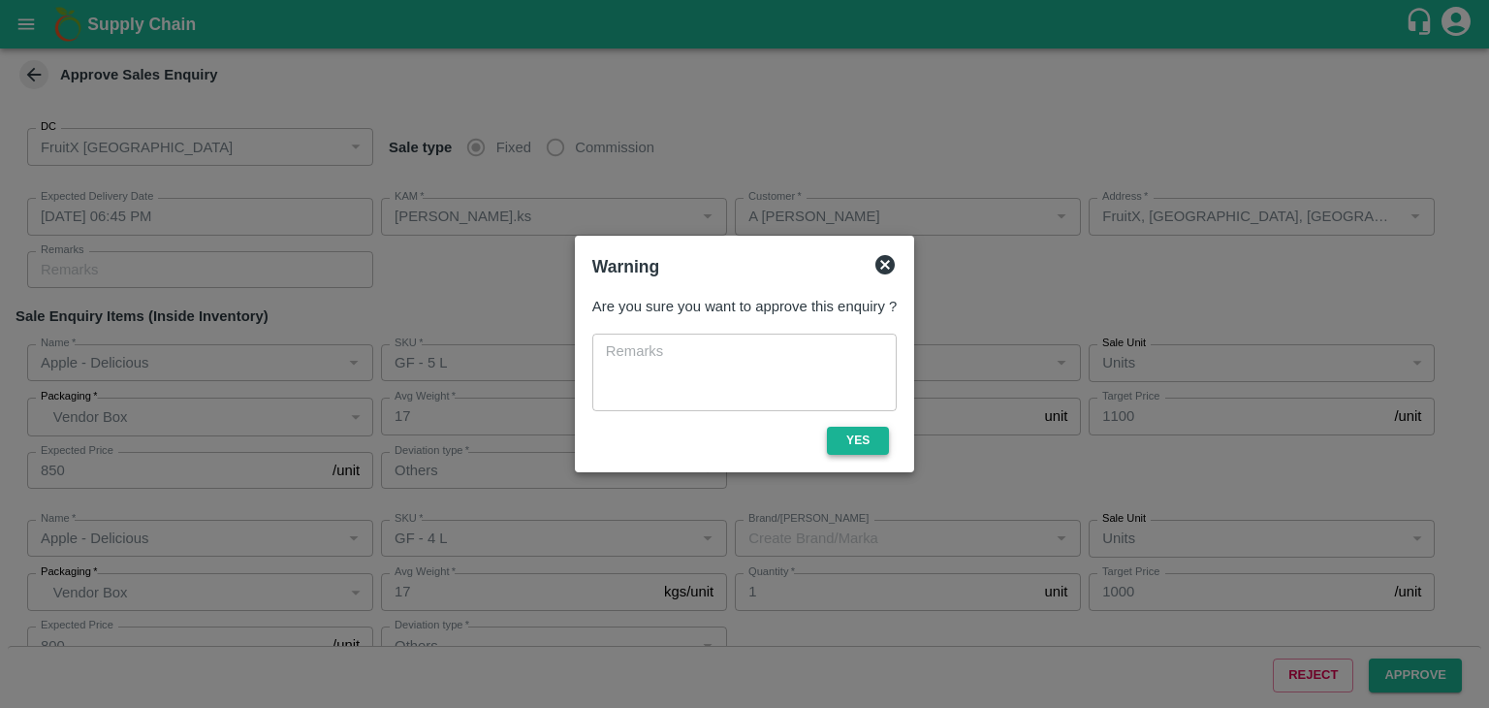
click at [853, 451] on button "Yes" at bounding box center [858, 441] width 62 height 28
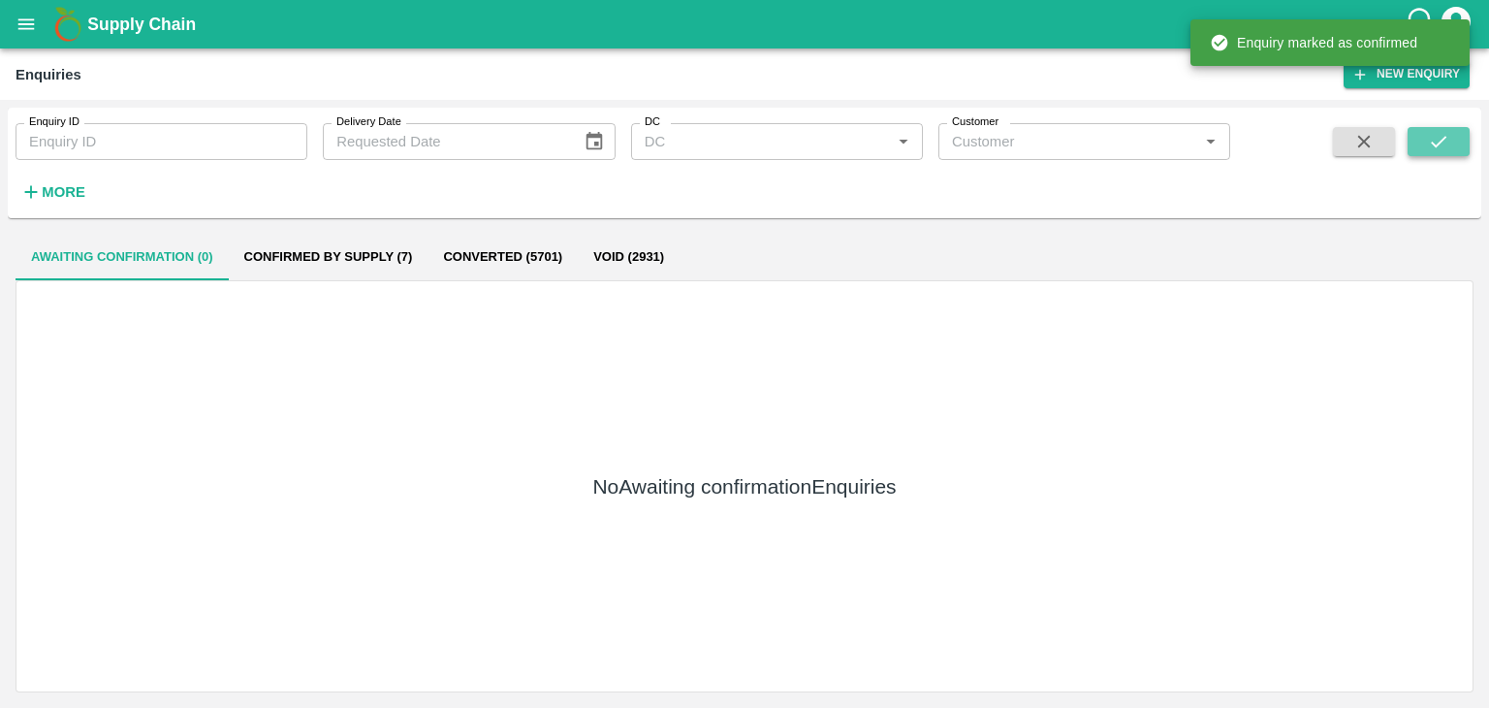
click at [1456, 141] on button "submit" at bounding box center [1439, 141] width 62 height 29
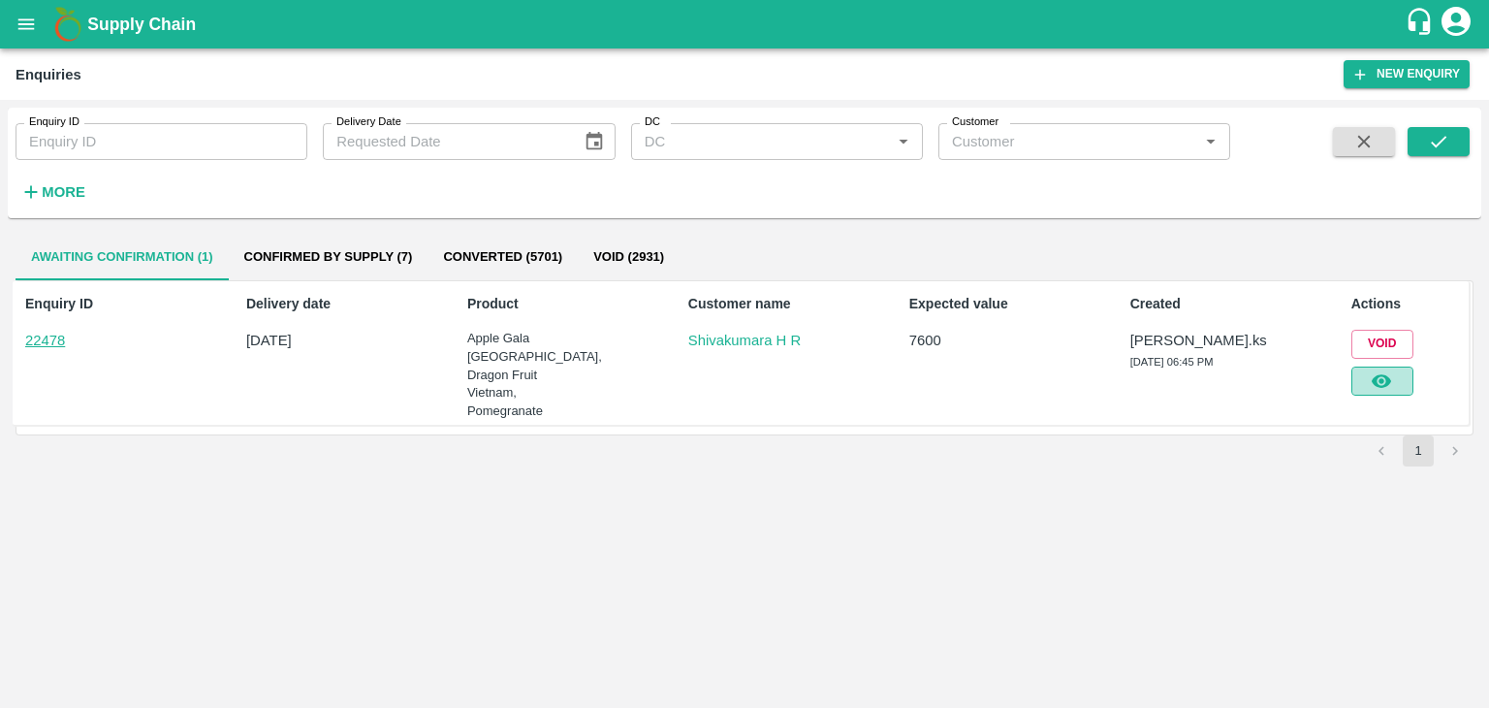
click at [1365, 384] on button "button" at bounding box center [1383, 381] width 62 height 29
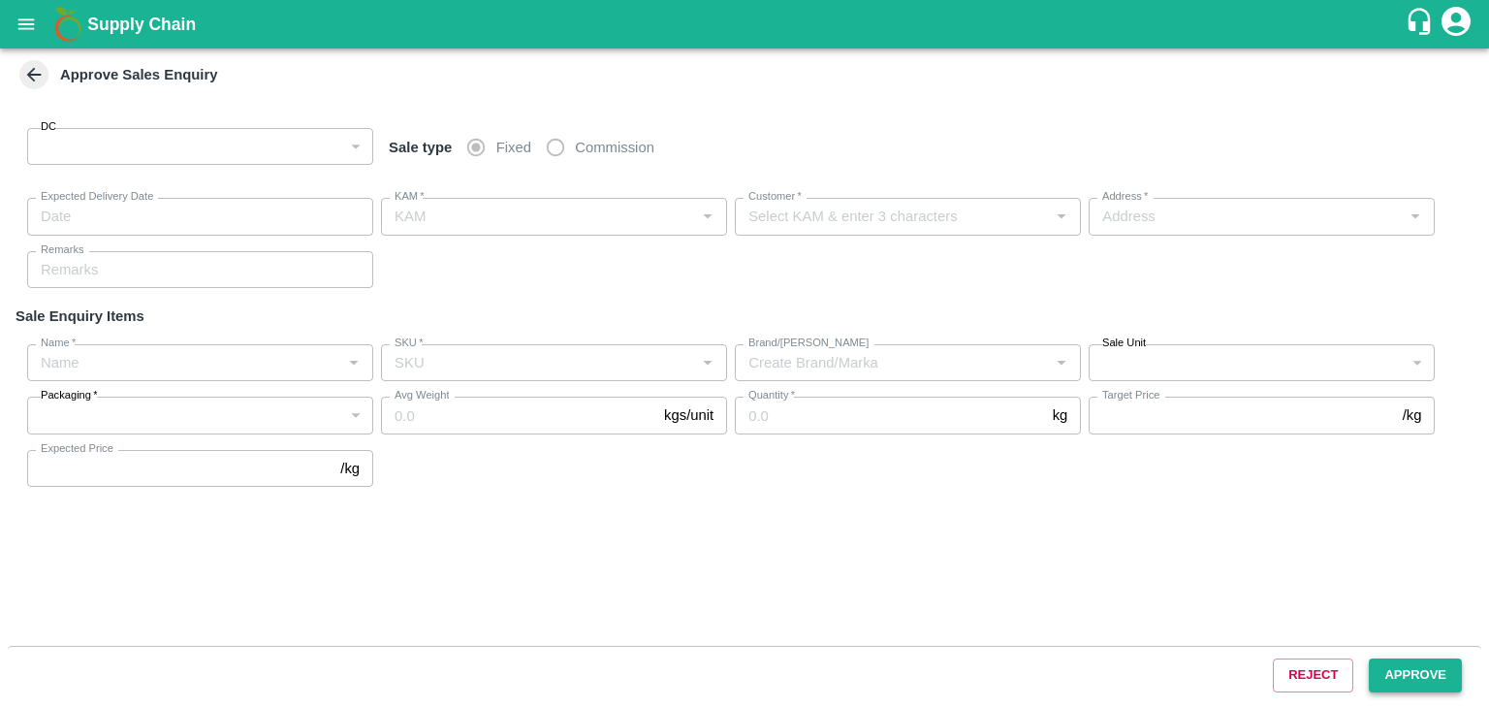
type input "147"
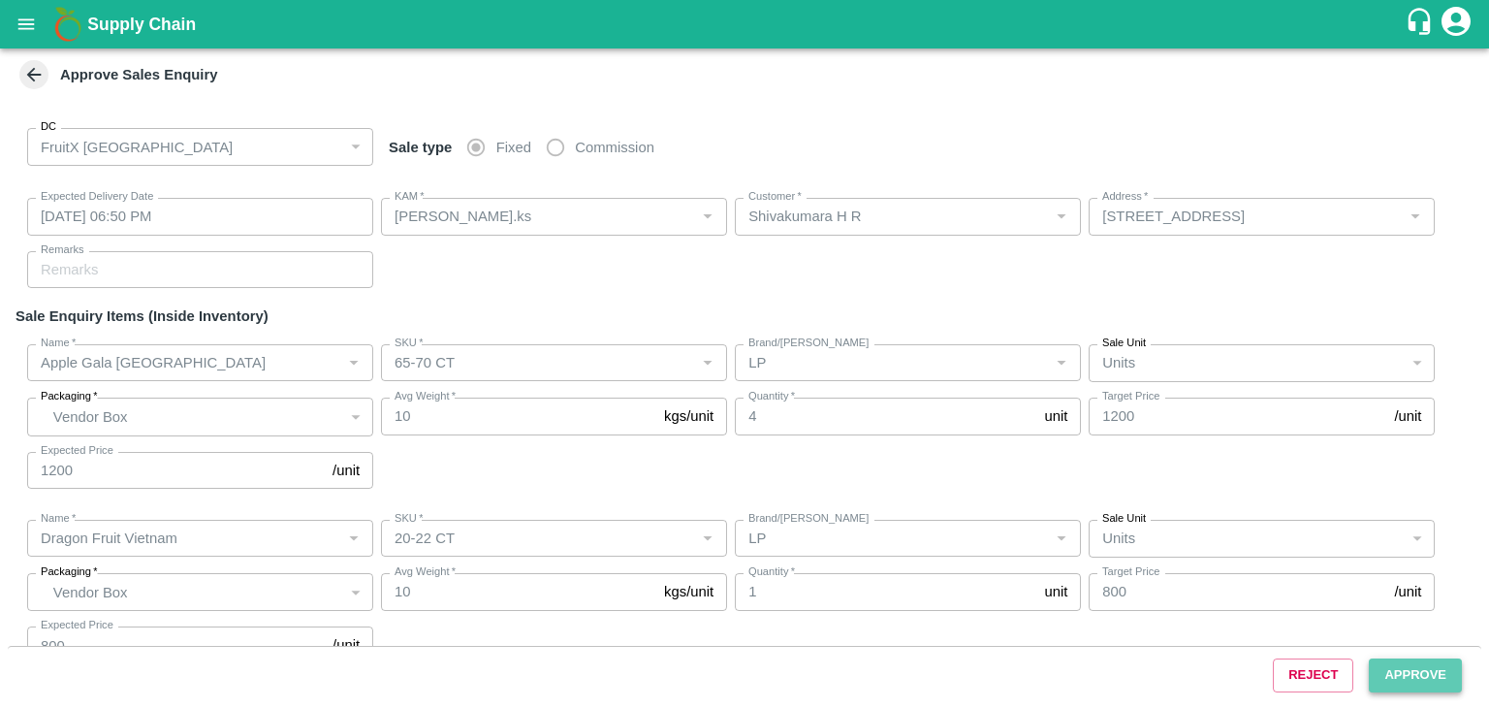
type input "[DATE] 06:50 PM"
type input "[PERSON_NAME].ks"
type input "Shivakumara H R"
type input "[STREET_ADDRESS]"
click at [1412, 687] on button "Approve" at bounding box center [1415, 675] width 93 height 34
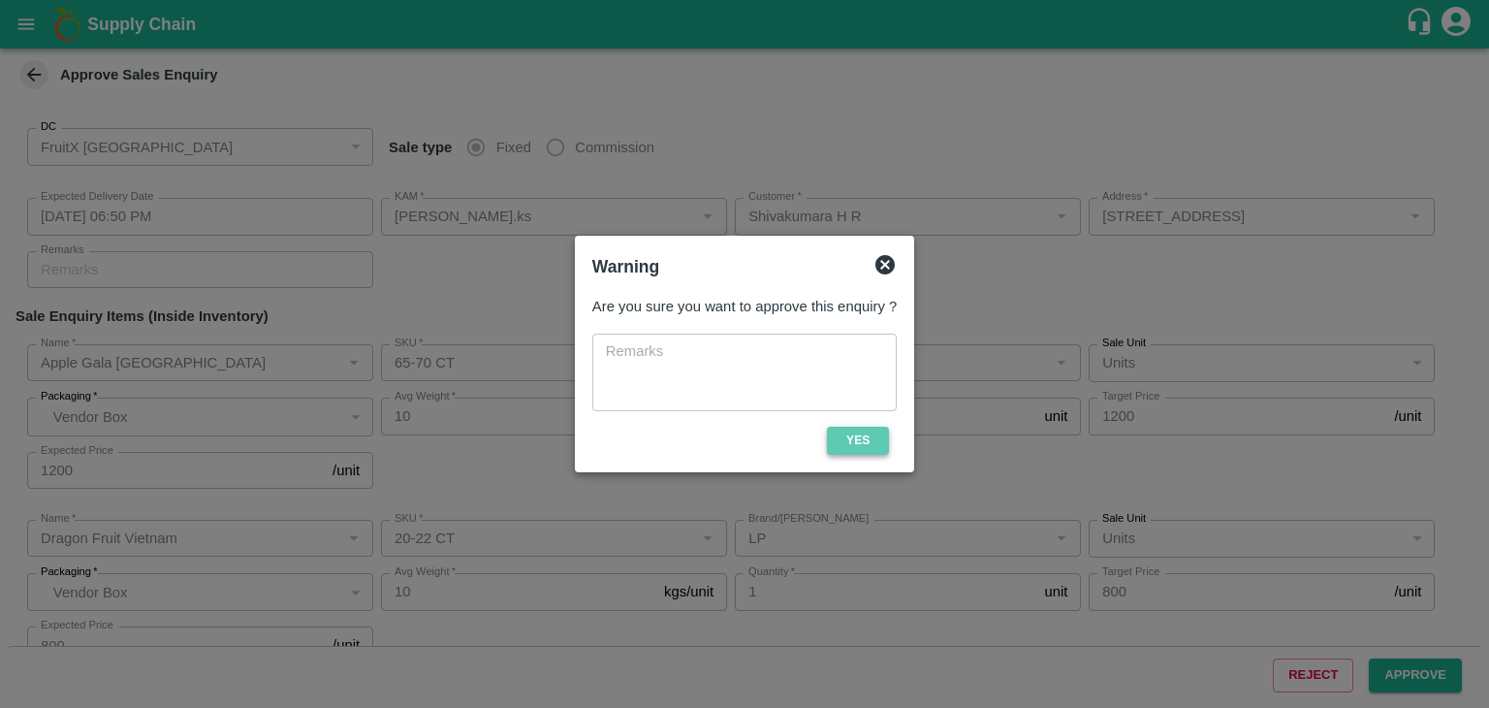
click at [857, 440] on button "Yes" at bounding box center [858, 441] width 62 height 28
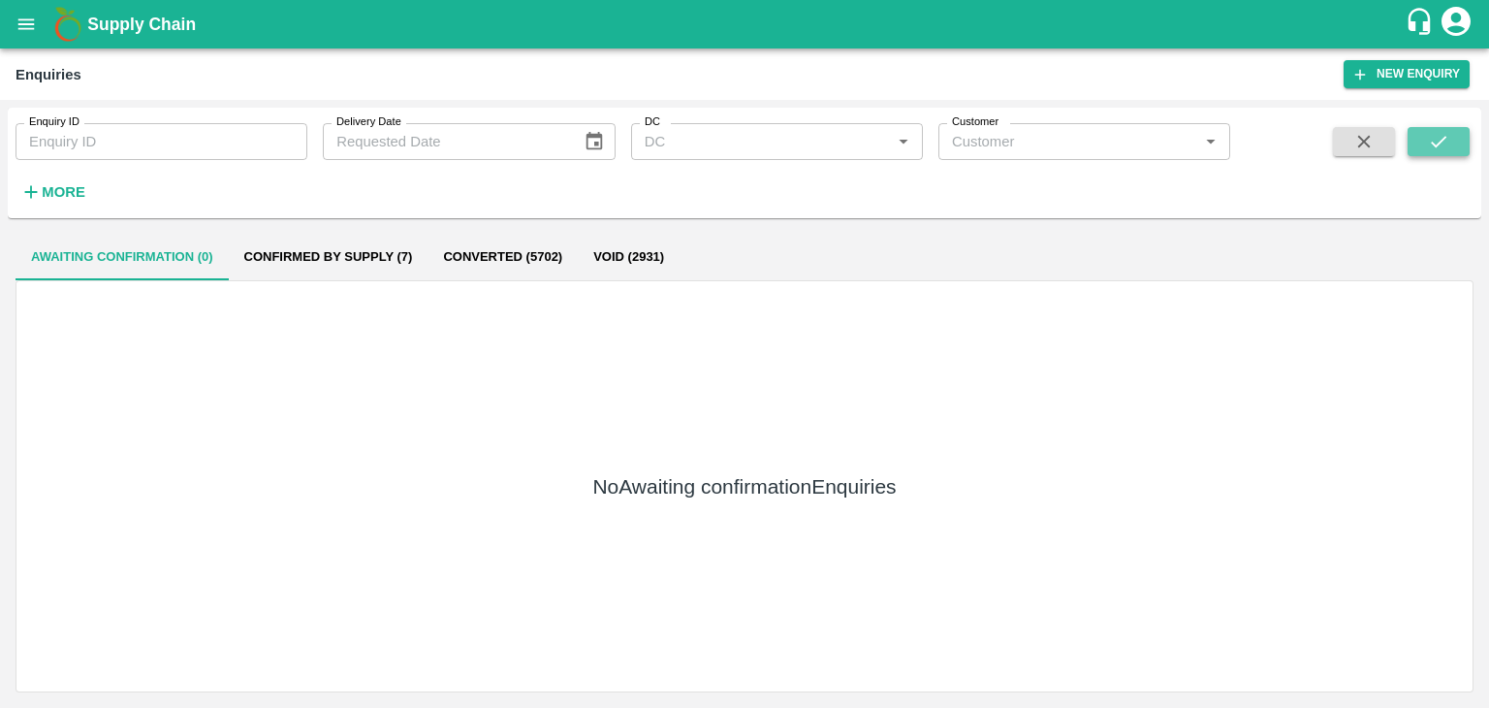
click at [1431, 143] on icon "submit" at bounding box center [1438, 141] width 21 height 21
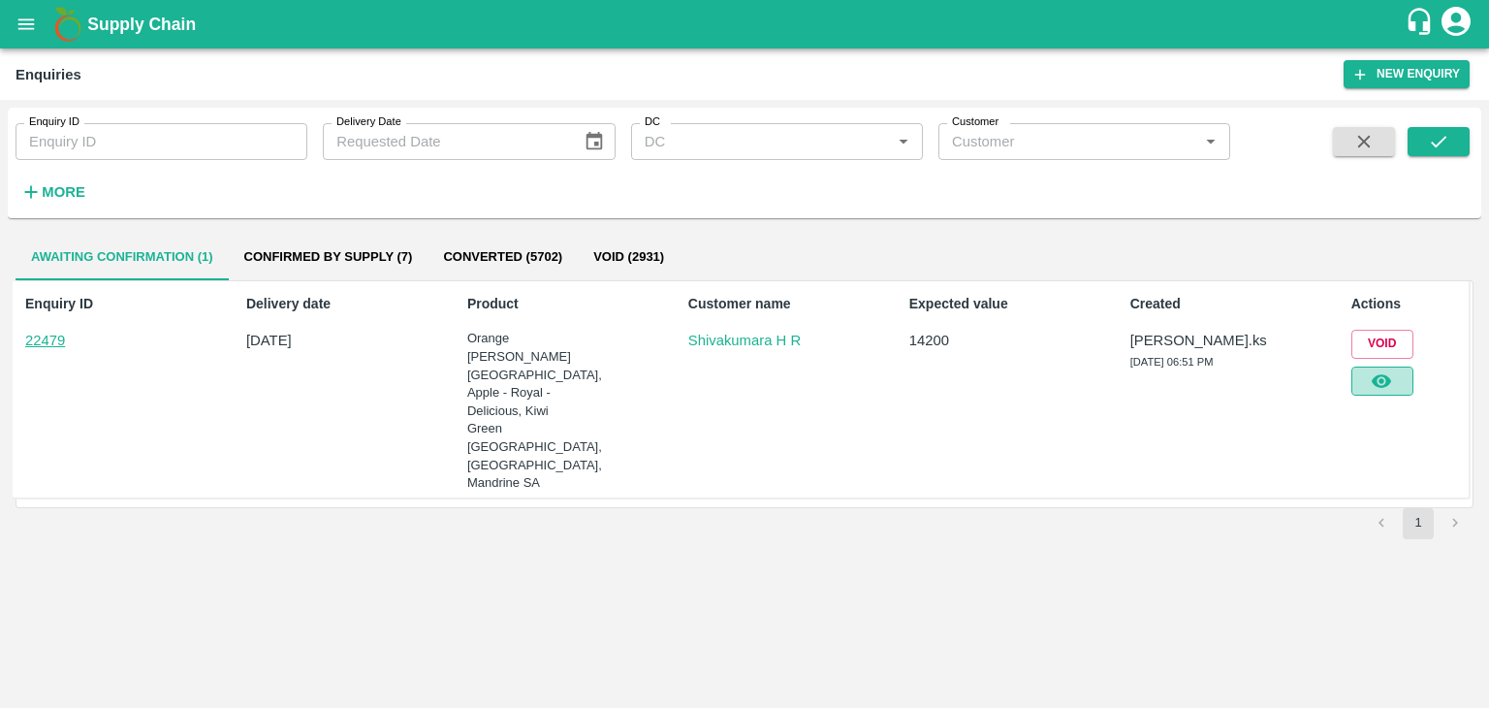
click at [1373, 377] on icon "button" at bounding box center [1381, 380] width 21 height 21
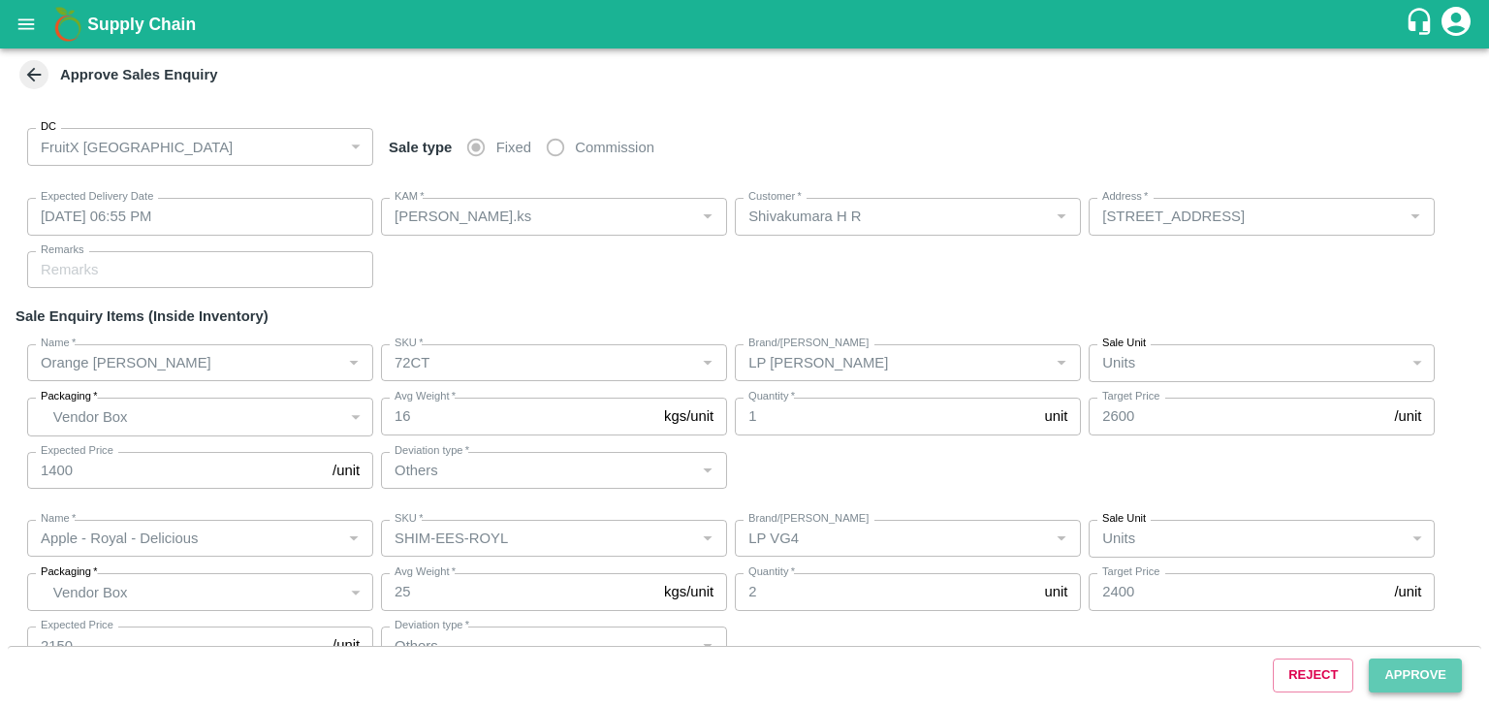
click at [1376, 670] on button "Approve" at bounding box center [1415, 675] width 93 height 34
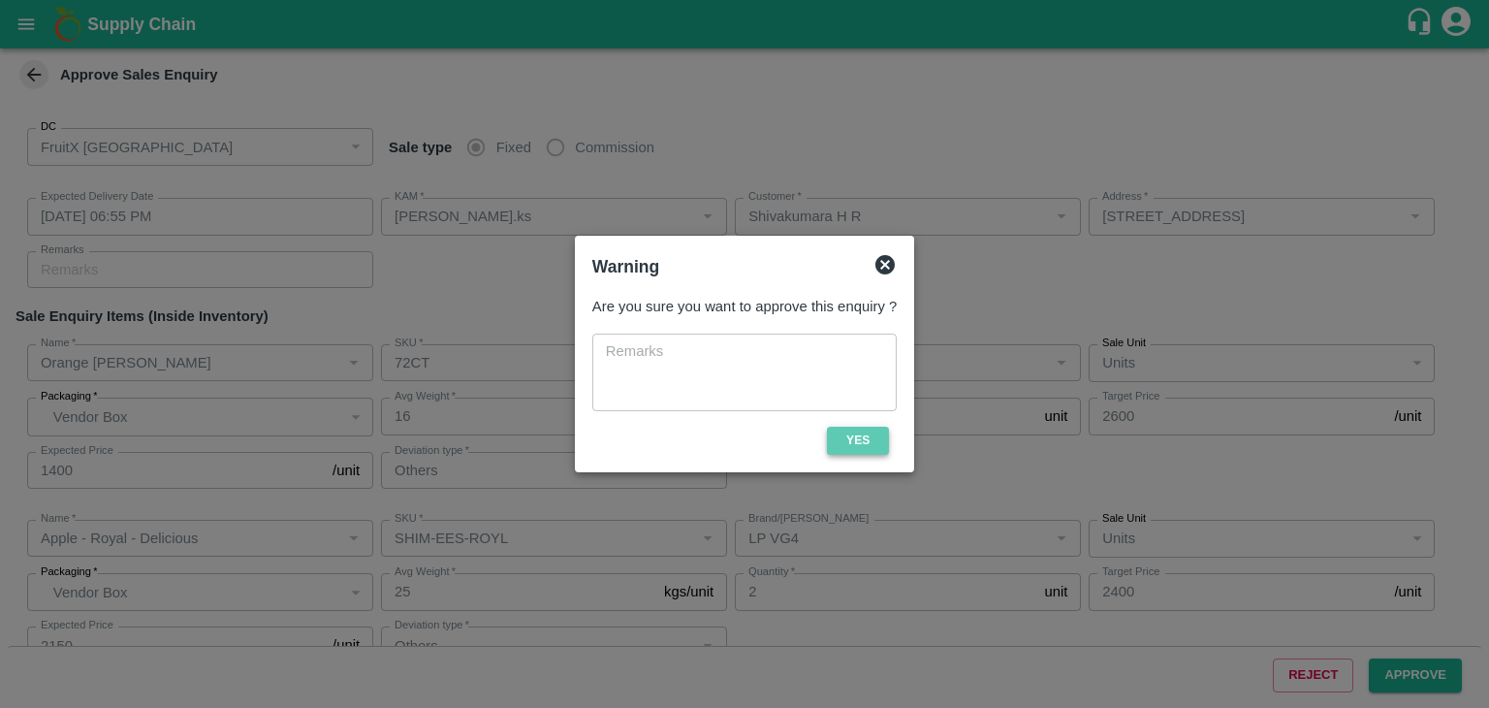
click at [856, 447] on button "Yes" at bounding box center [858, 441] width 62 height 28
